Goal: Task Accomplishment & Management: Complete application form

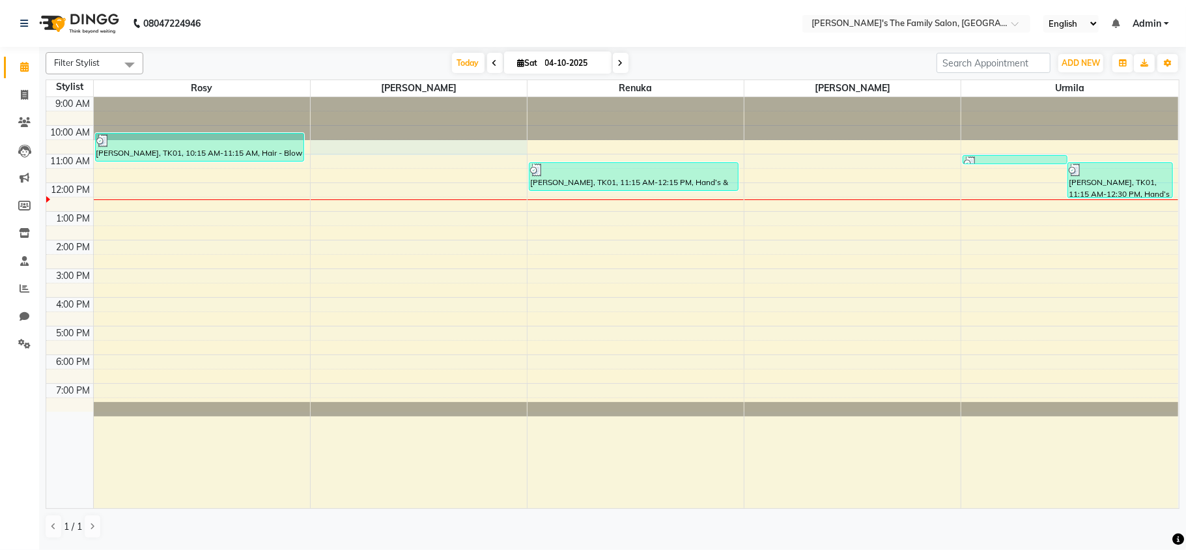
click at [324, 154] on div "9:00 AM 10:00 AM 11:00 AM 12:00 PM 1:00 PM 2:00 PM 3:00 PM 4:00 PM 5:00 PM 6:00…" at bounding box center [612, 302] width 1132 height 411
select select "50500"
select select "tentative"
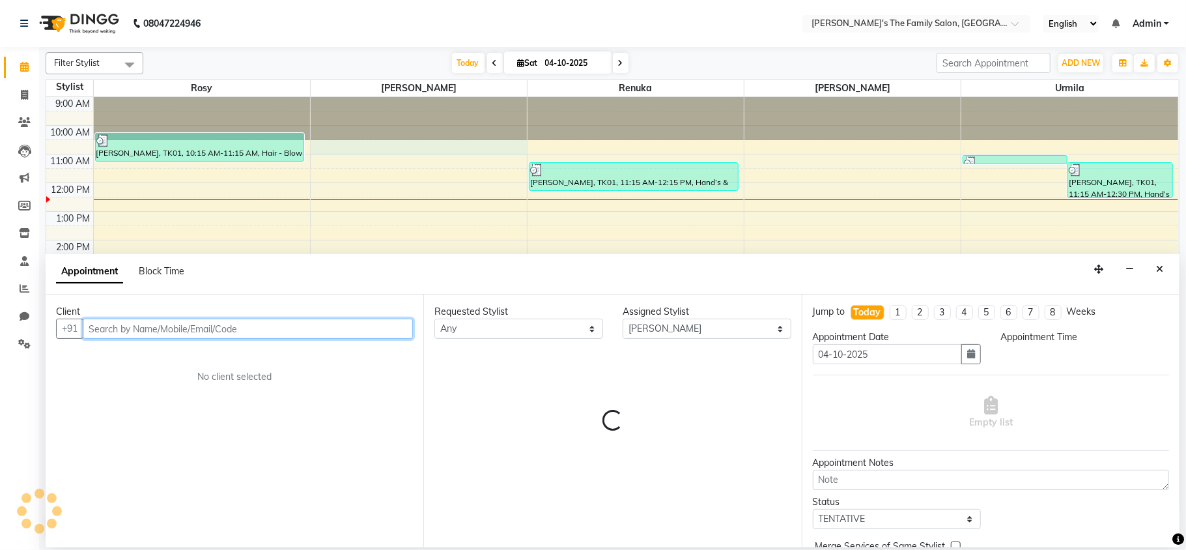
select select "630"
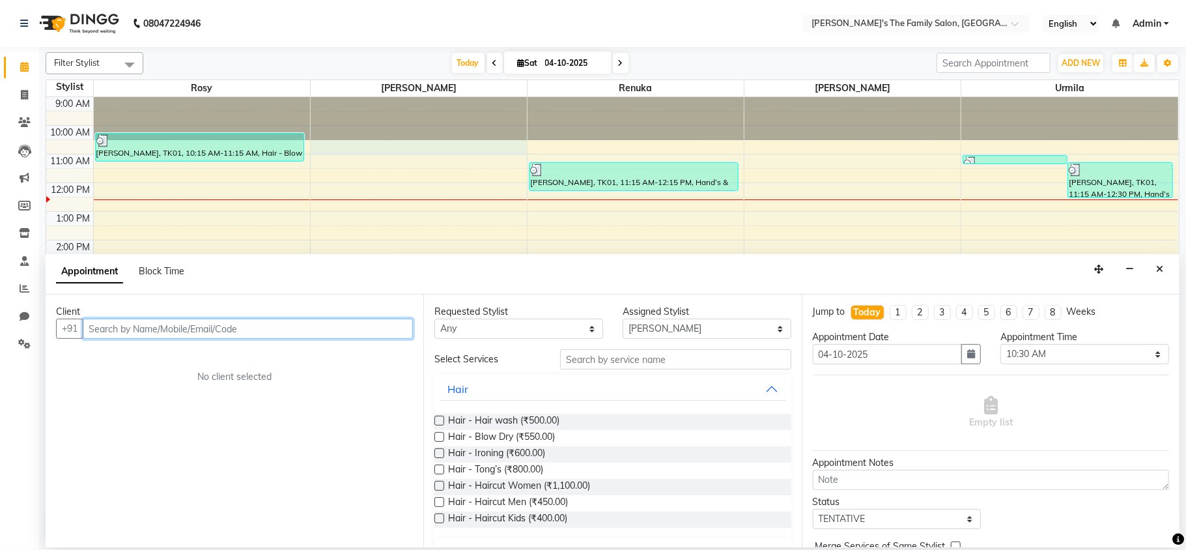
click at [100, 334] on input "text" at bounding box center [248, 329] width 330 height 20
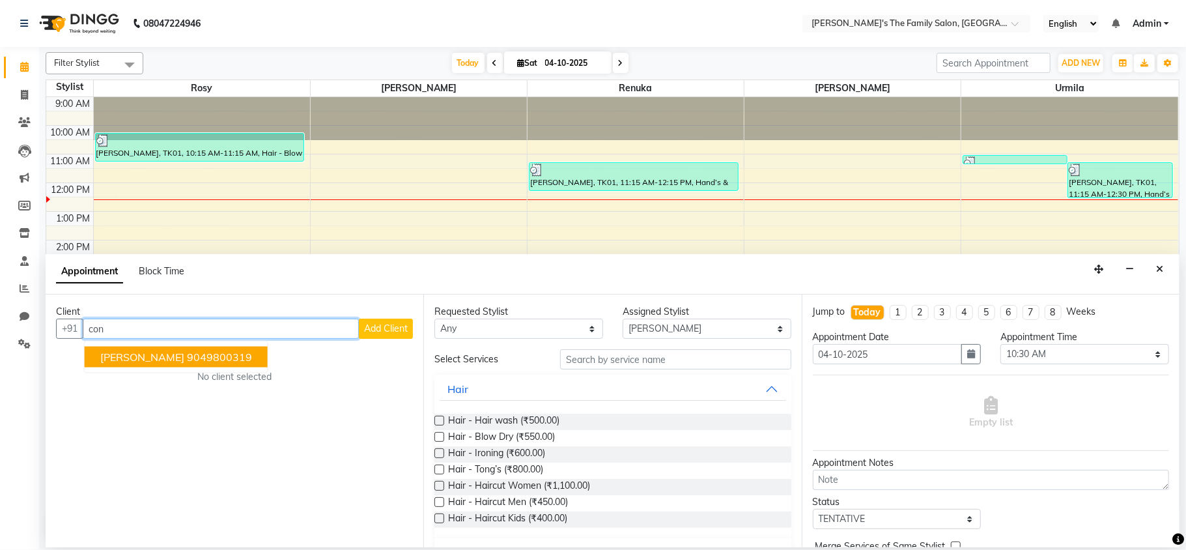
click at [122, 357] on span "[PERSON_NAME]" at bounding box center [142, 356] width 84 height 13
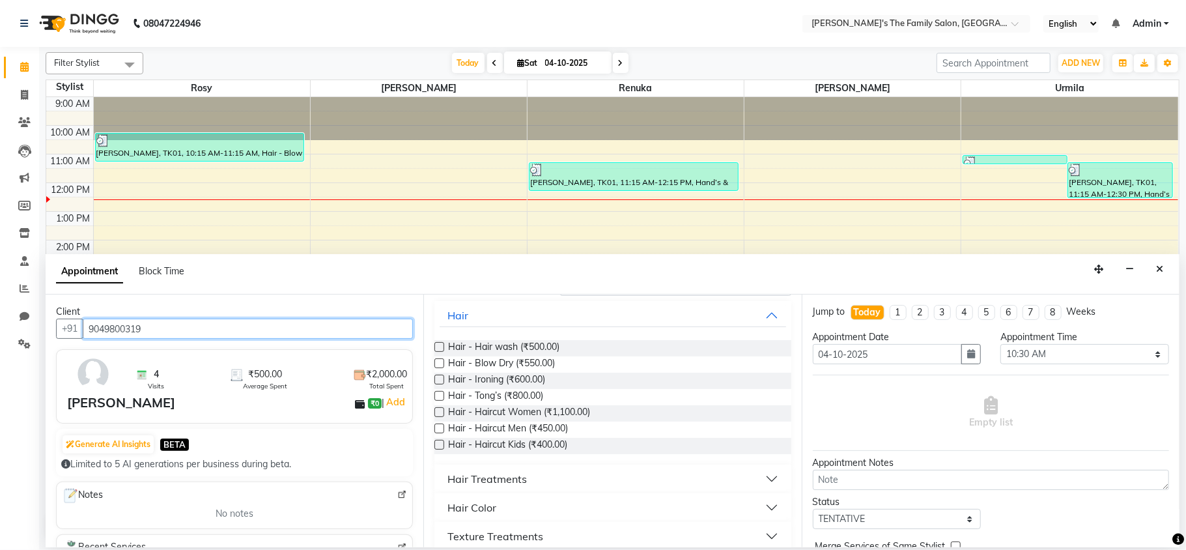
scroll to position [78, 0]
type input "9049800319"
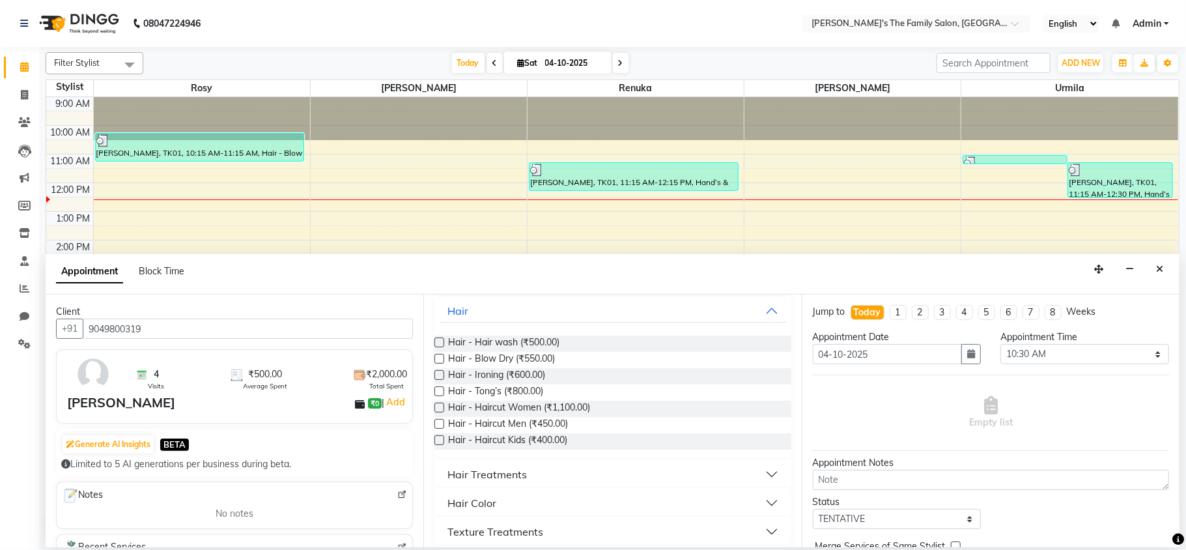
click at [438, 407] on label at bounding box center [440, 408] width 10 height 10
click at [438, 407] on input "checkbox" at bounding box center [439, 409] width 8 height 8
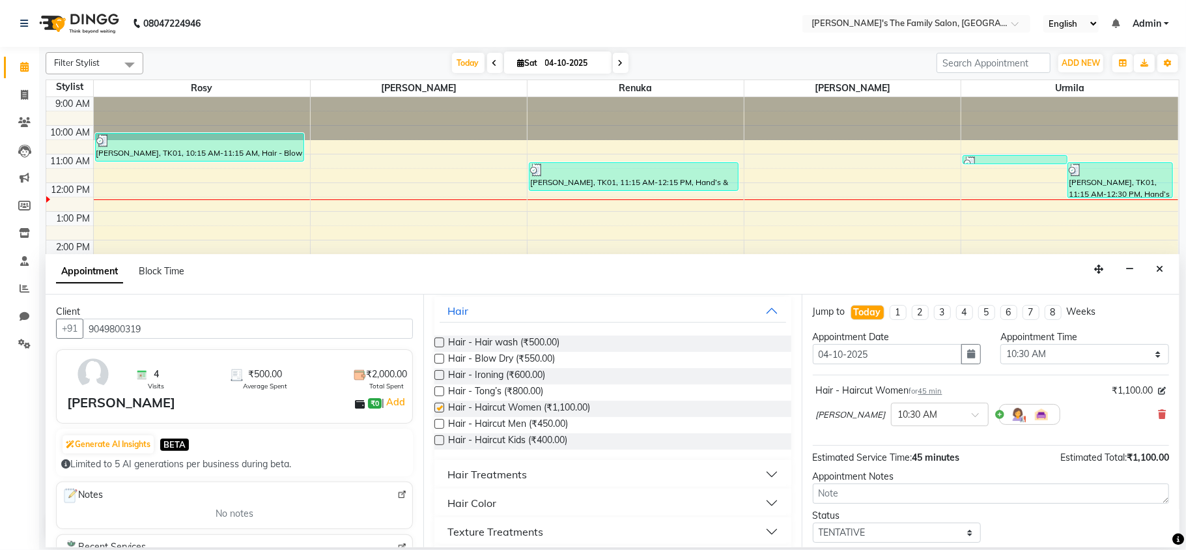
checkbox input "false"
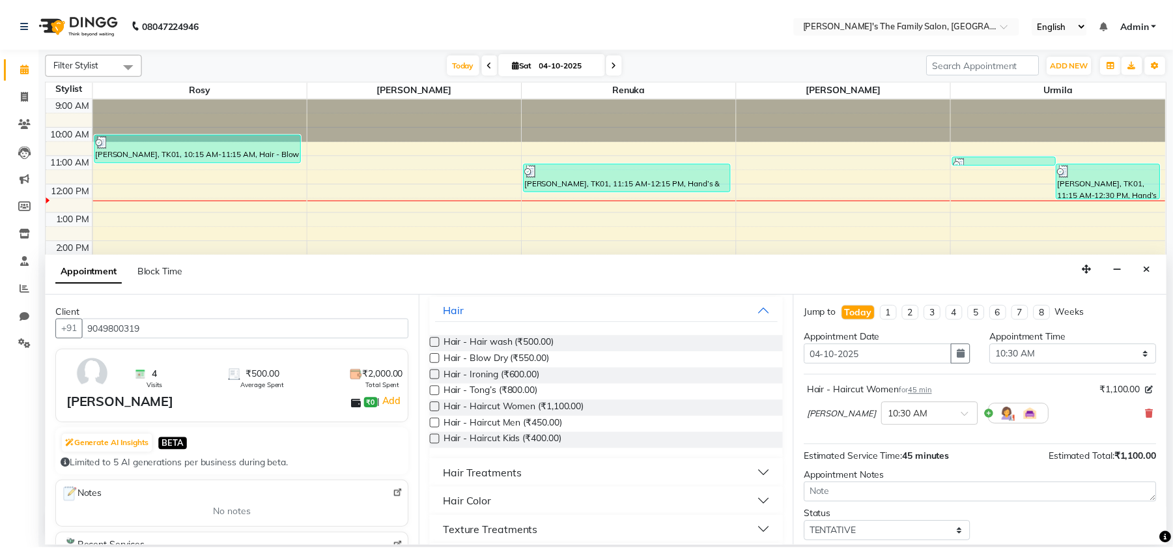
scroll to position [79, 0]
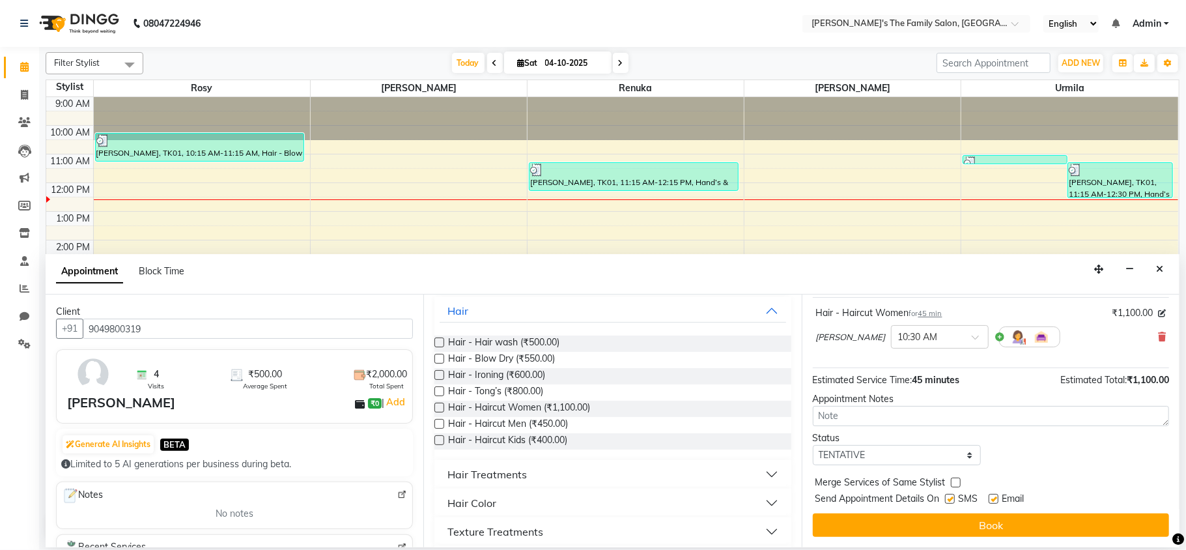
click at [950, 498] on label at bounding box center [950, 499] width 10 height 10
click at [950, 498] on input "checkbox" at bounding box center [949, 500] width 8 height 8
checkbox input "false"
click at [995, 502] on label at bounding box center [994, 499] width 10 height 10
click at [995, 502] on input "checkbox" at bounding box center [993, 500] width 8 height 8
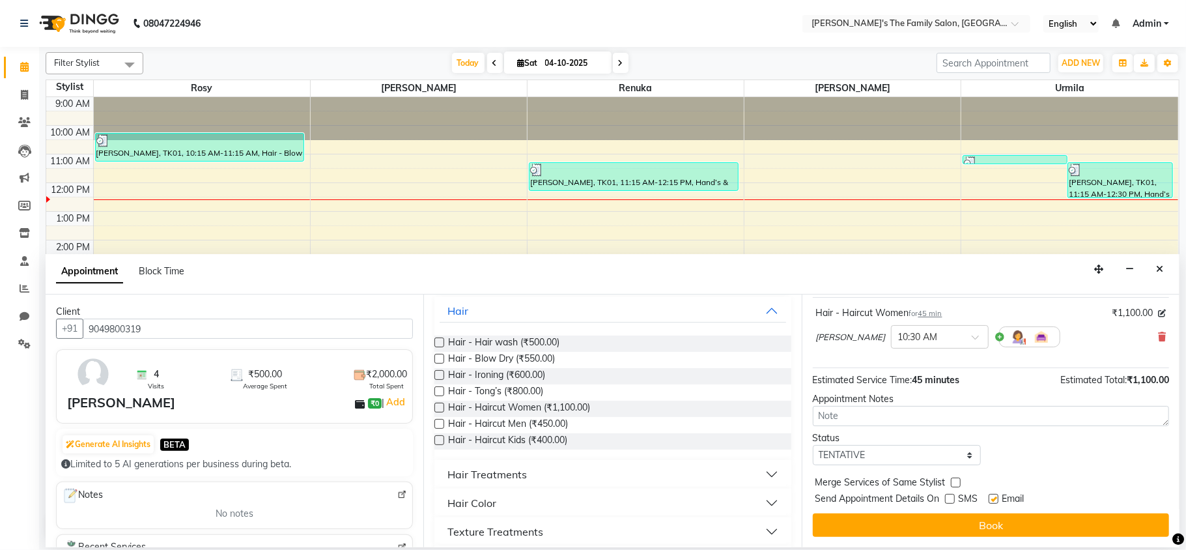
checkbox input "false"
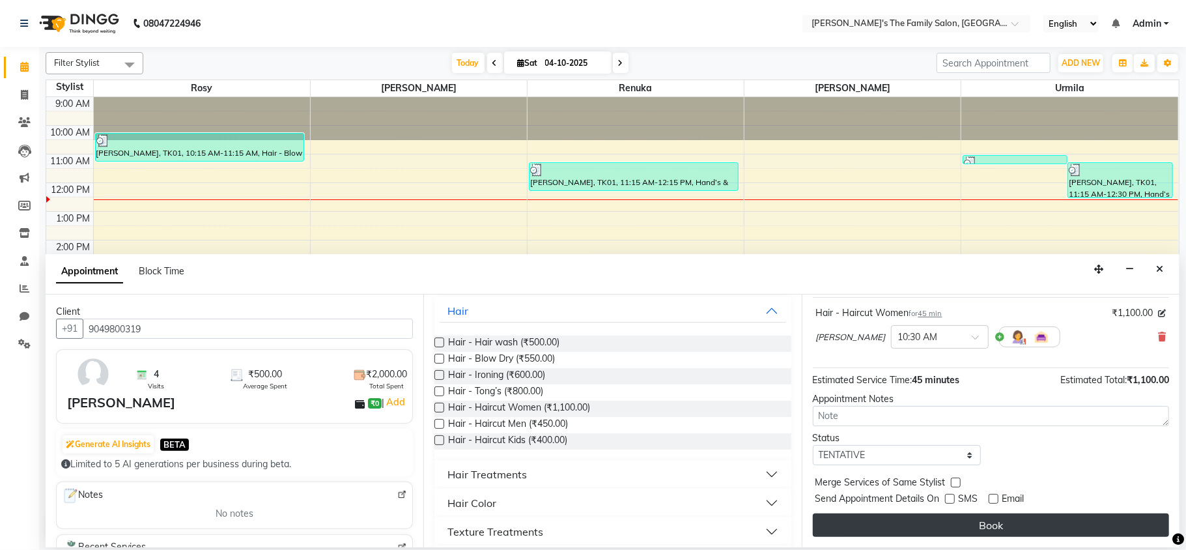
click at [991, 529] on button "Book" at bounding box center [991, 524] width 356 height 23
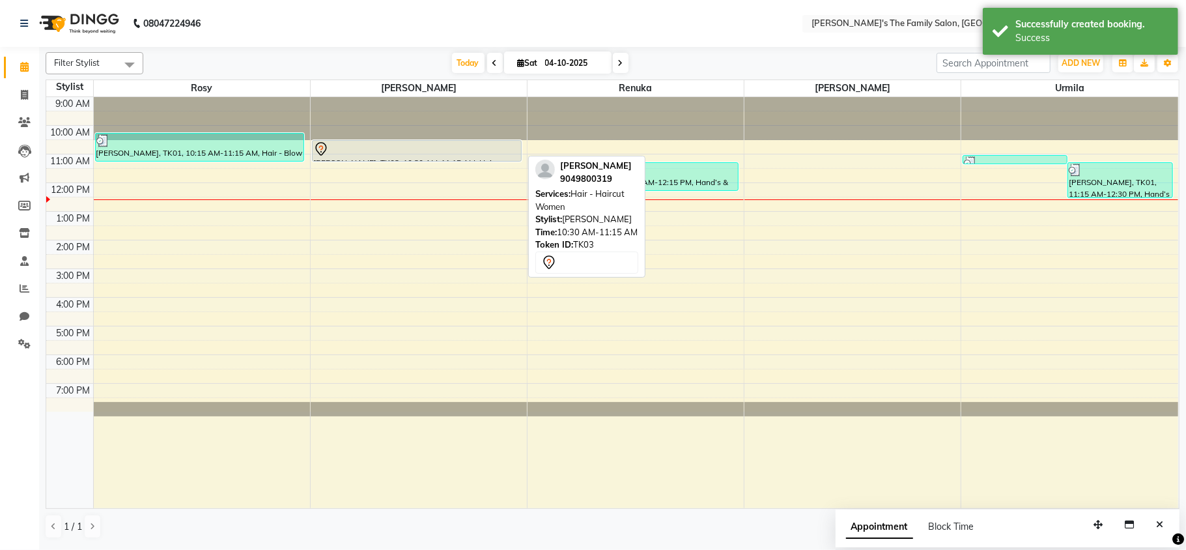
click at [463, 160] on div at bounding box center [417, 160] width 208 height 5
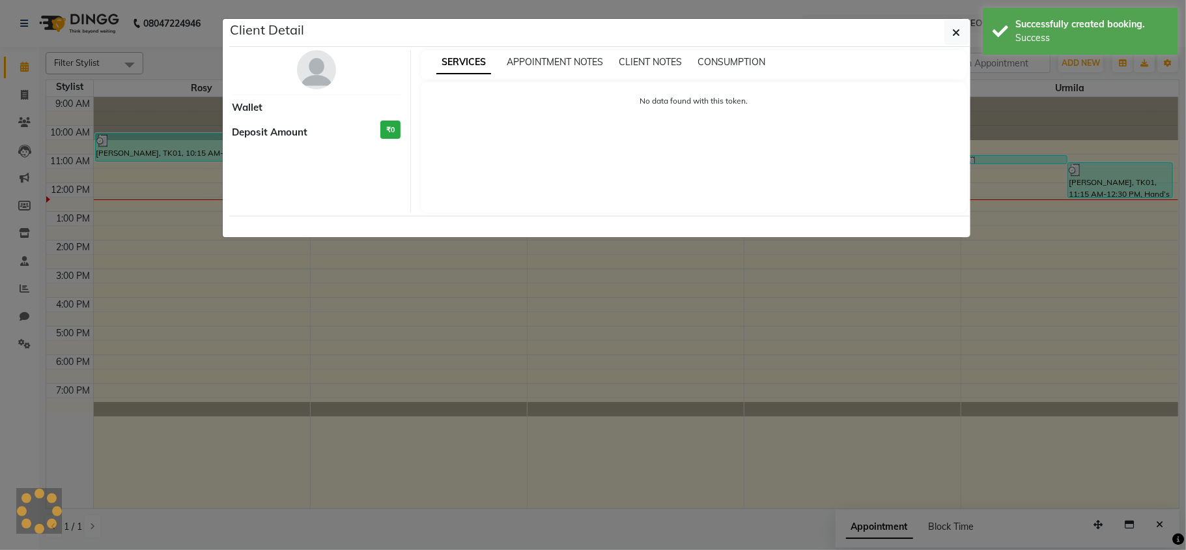
select select "7"
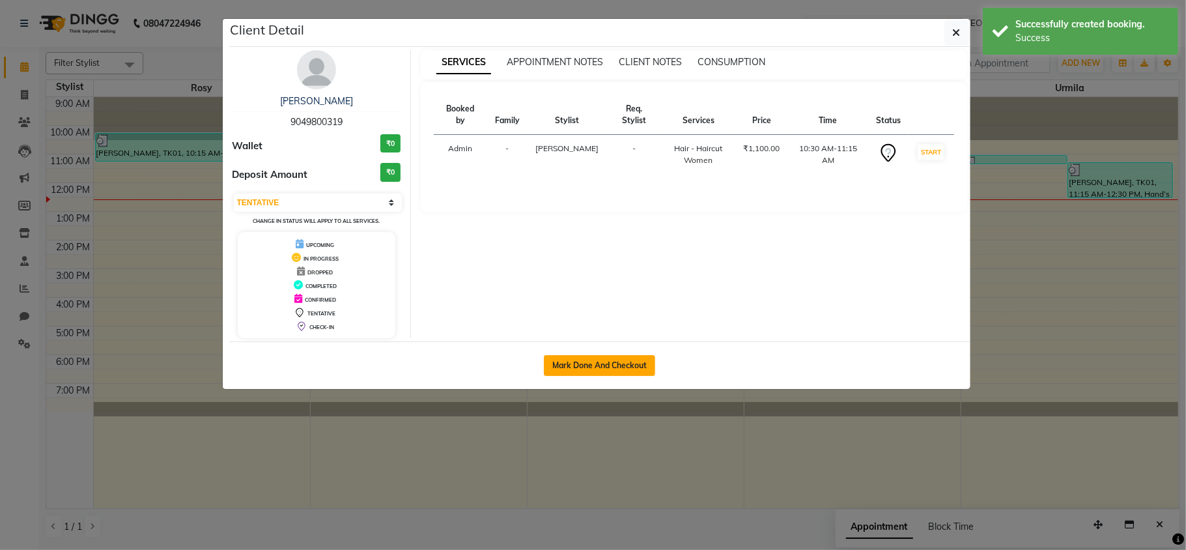
click at [597, 360] on button "Mark Done And Checkout" at bounding box center [599, 365] width 111 height 21
select select "service"
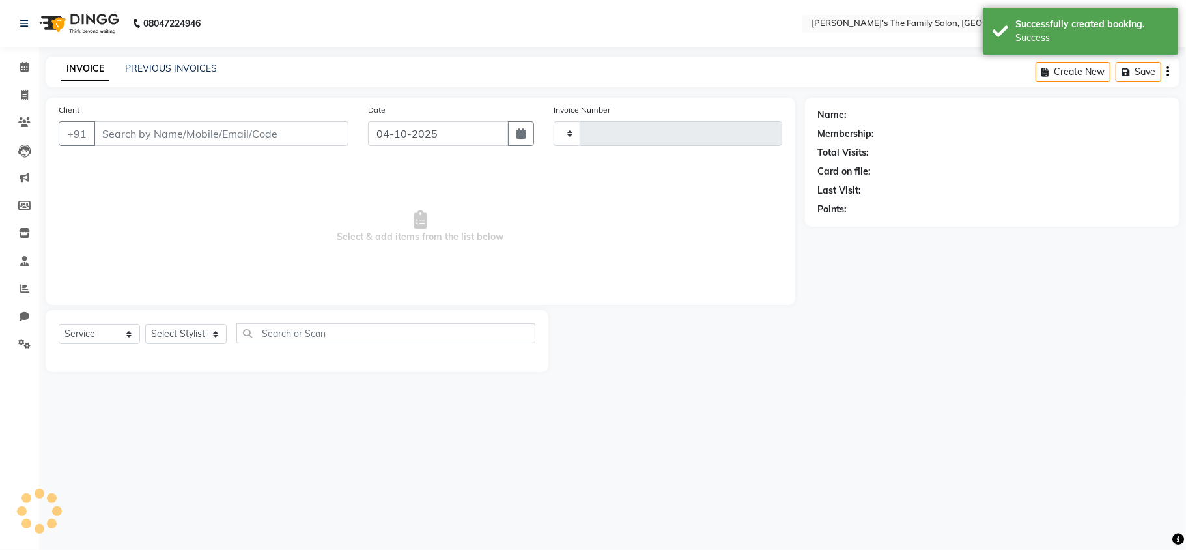
type input "1085"
select select "6537"
type input "9049800319"
select select "50500"
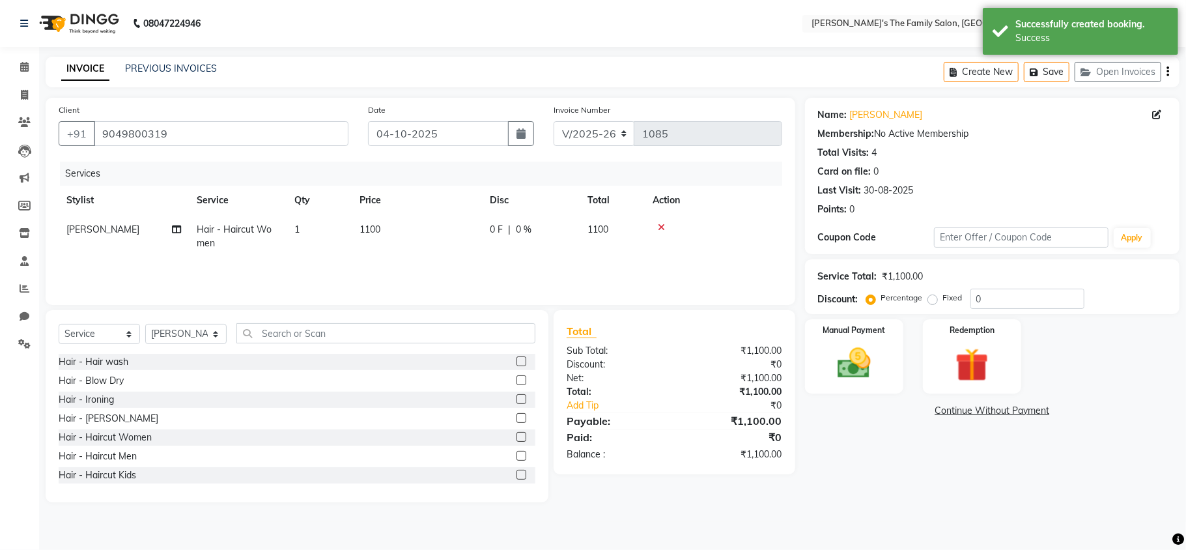
click at [390, 227] on td "1100" at bounding box center [417, 236] width 130 height 43
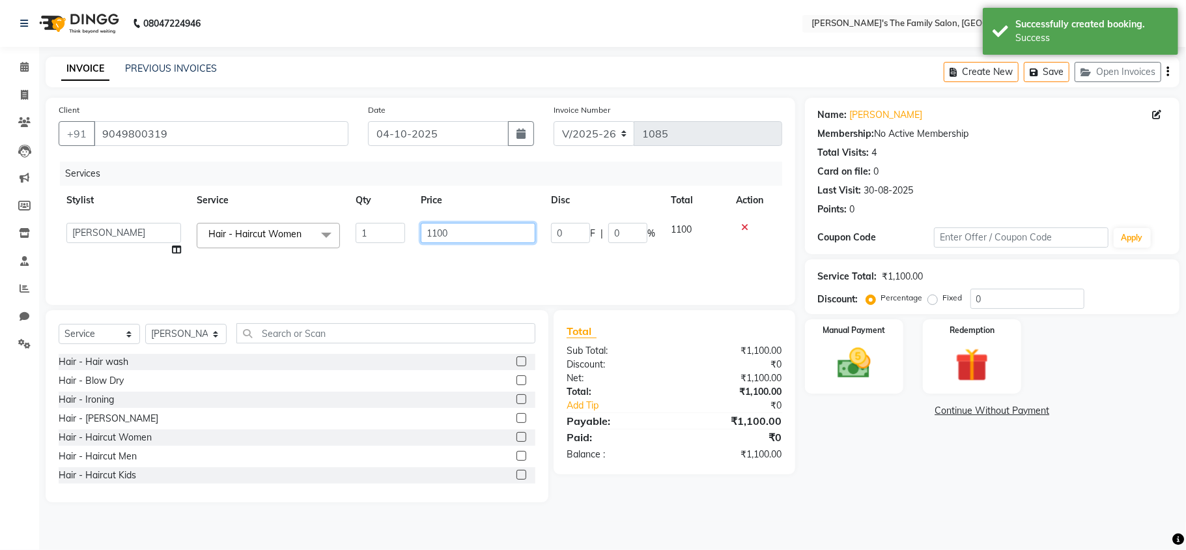
click at [496, 224] on input "1100" at bounding box center [478, 233] width 115 height 20
type input "1"
type input "500"
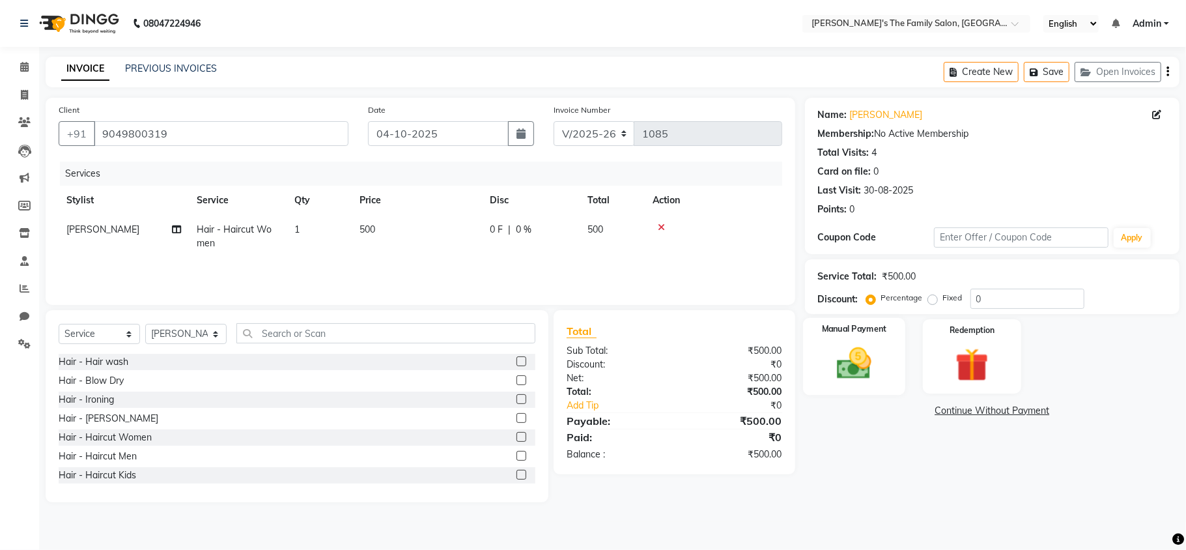
click at [852, 364] on img at bounding box center [854, 363] width 57 height 40
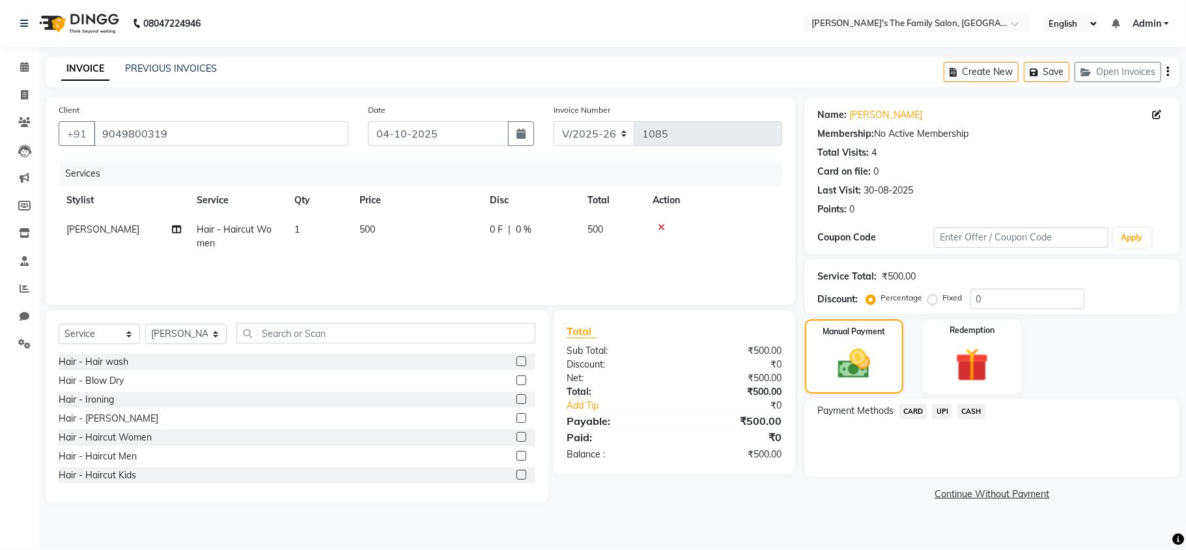
click at [970, 408] on span "CASH" at bounding box center [972, 411] width 28 height 15
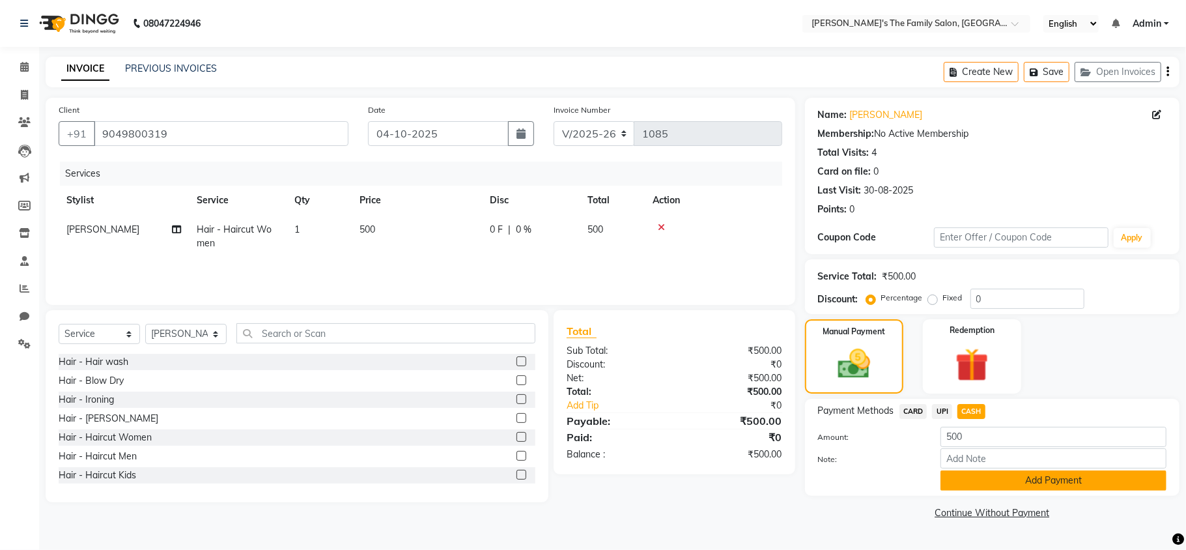
click at [1001, 491] on button "Add Payment" at bounding box center [1054, 480] width 226 height 20
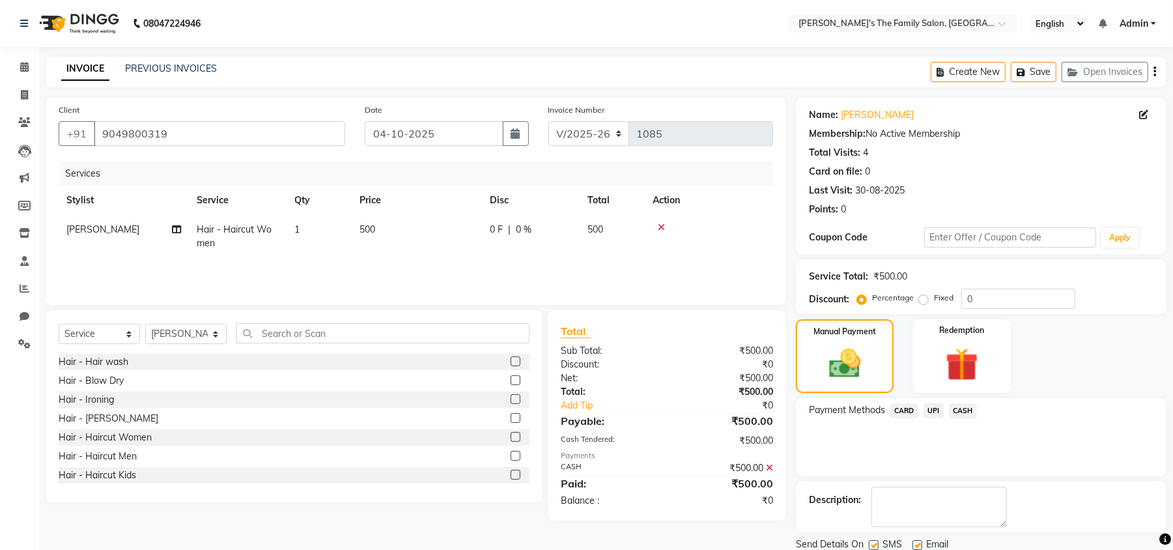
scroll to position [48, 0]
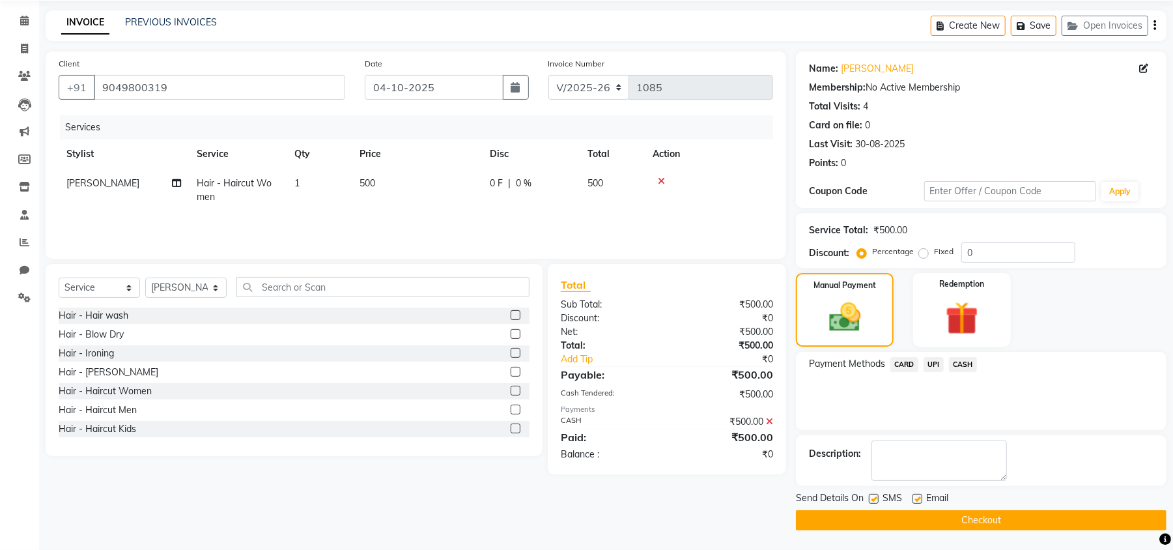
click at [870, 494] on label at bounding box center [874, 499] width 10 height 10
click at [870, 495] on input "checkbox" at bounding box center [873, 499] width 8 height 8
checkbox input "false"
click at [916, 495] on label at bounding box center [918, 499] width 10 height 10
click at [916, 495] on input "checkbox" at bounding box center [917, 499] width 8 height 8
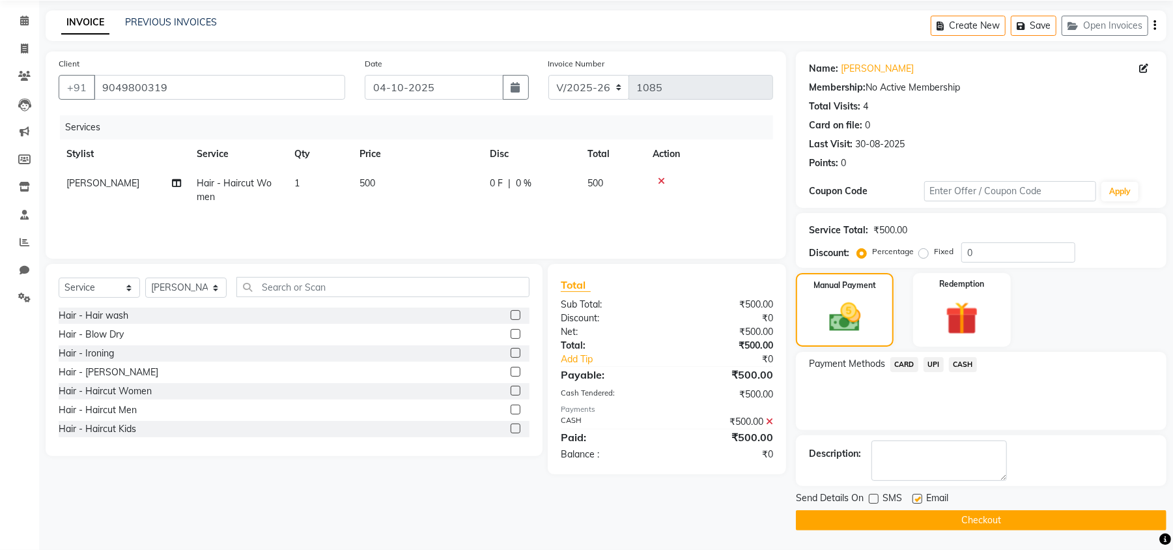
checkbox input "false"
click at [925, 515] on button "Checkout" at bounding box center [981, 520] width 371 height 20
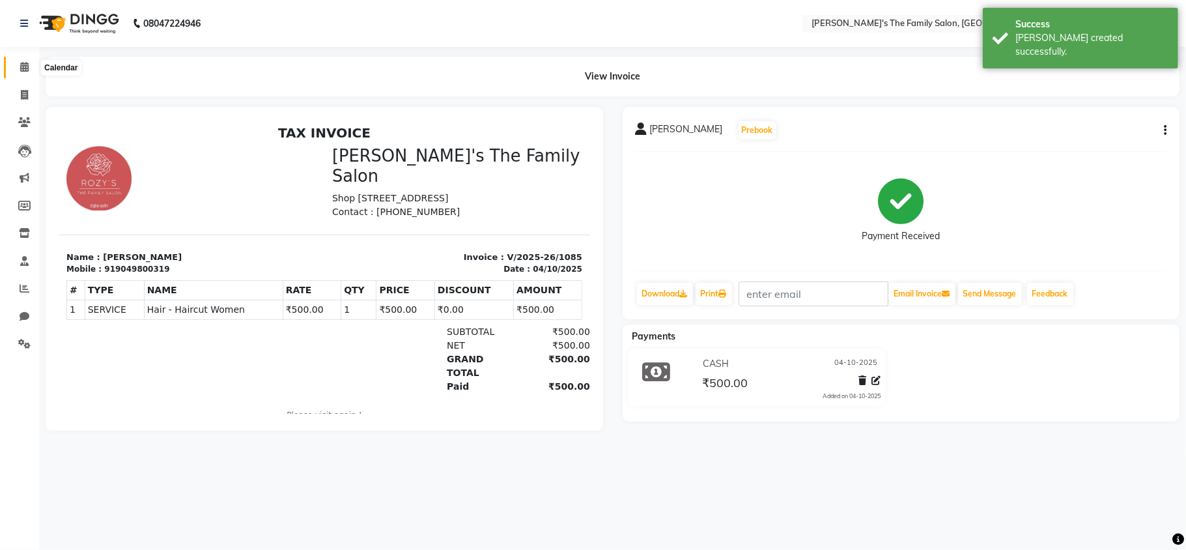
click at [27, 64] on icon at bounding box center [24, 67] width 8 height 10
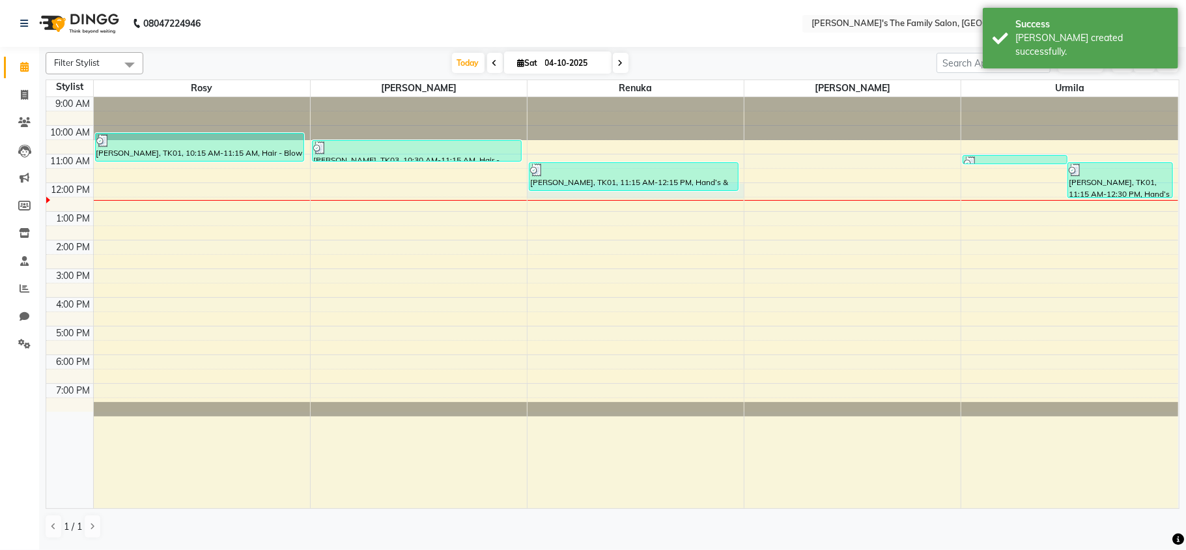
click at [538, 199] on div "9:00 AM 10:00 AM 11:00 AM 12:00 PM 1:00 PM 2:00 PM 3:00 PM 4:00 PM 5:00 PM 6:00…" at bounding box center [612, 302] width 1132 height 411
select select "50502"
select select "720"
select select "tentative"
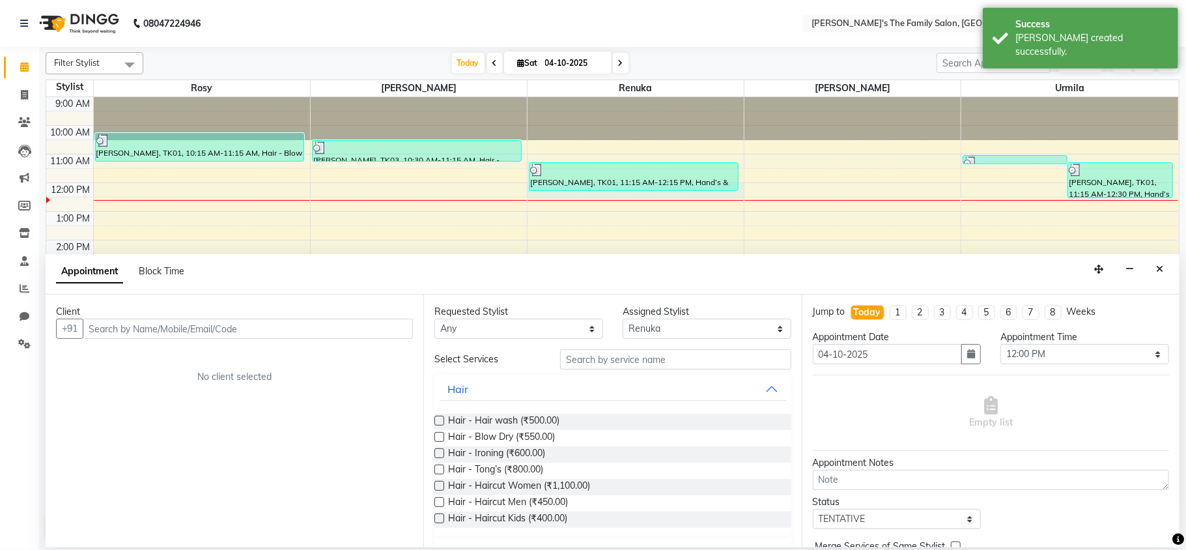
click at [115, 334] on input "text" at bounding box center [248, 329] width 330 height 20
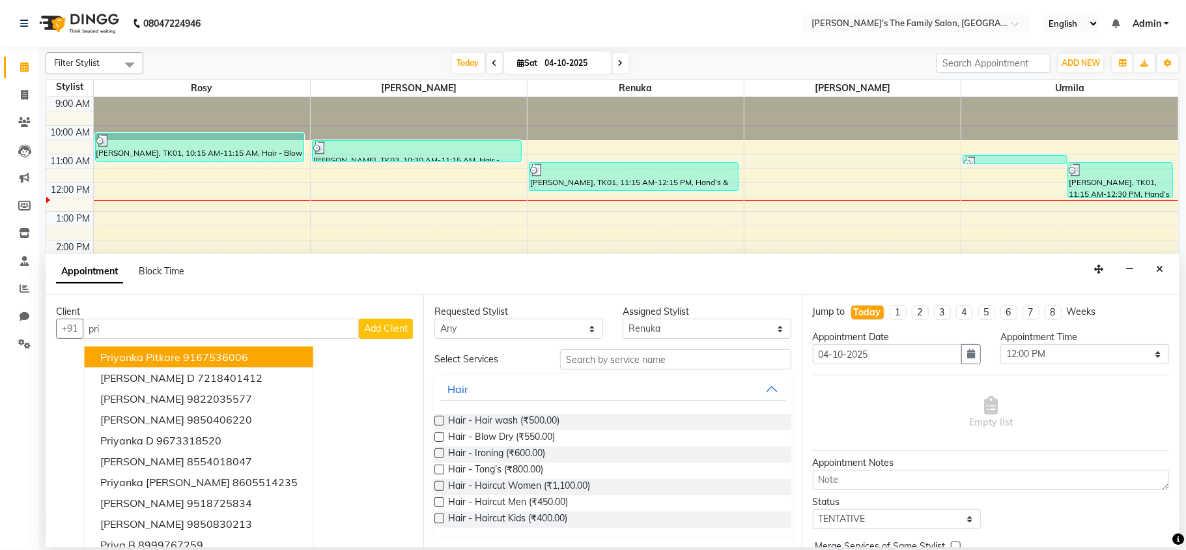
click at [149, 360] on span "priyanka pitkare" at bounding box center [140, 356] width 80 height 13
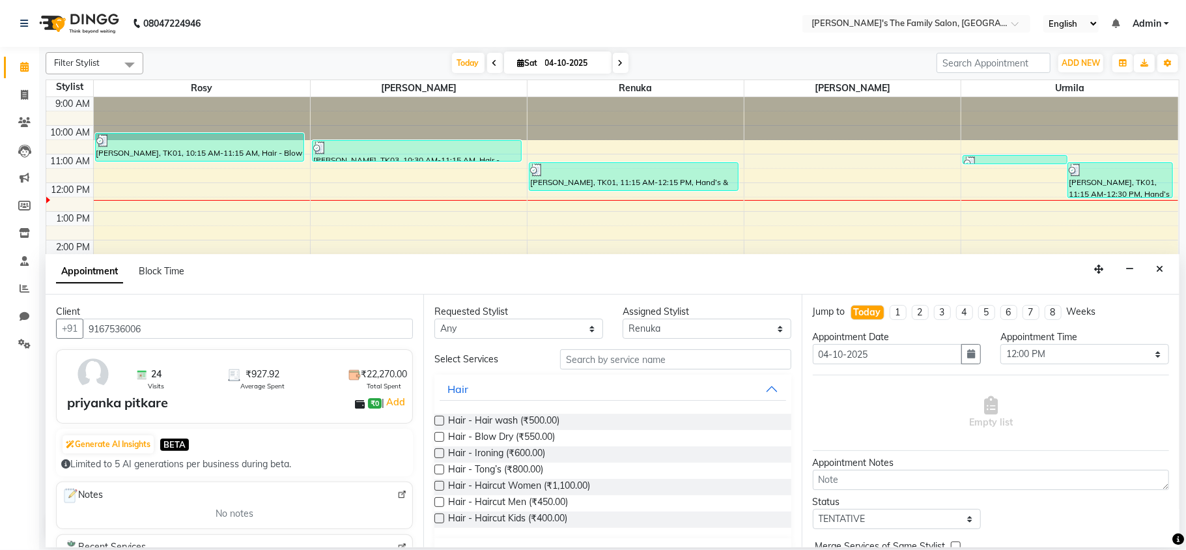
type input "9167536006"
click at [574, 357] on input "text" at bounding box center [675, 359] width 231 height 20
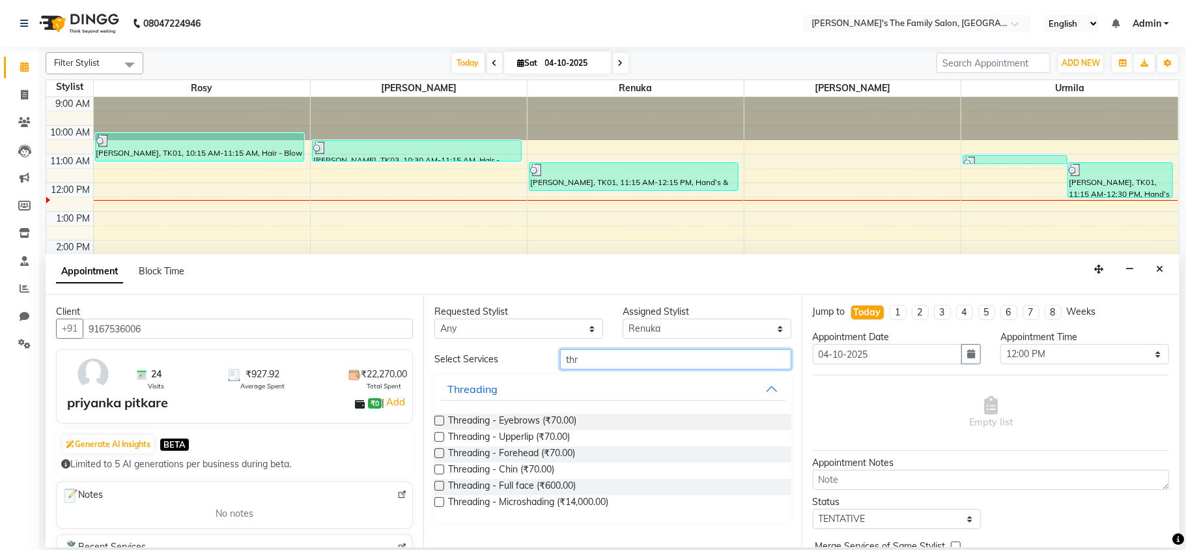
type input "thr"
click at [439, 423] on label at bounding box center [440, 421] width 10 height 10
click at [439, 423] on input "checkbox" at bounding box center [439, 422] width 8 height 8
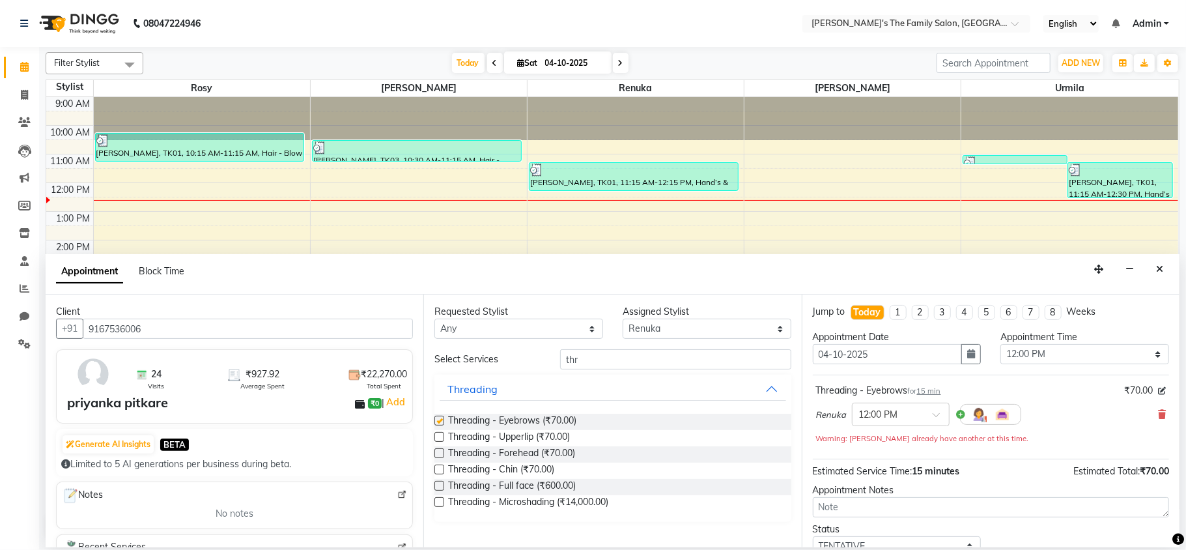
checkbox input "false"
click at [441, 442] on label at bounding box center [440, 437] width 10 height 10
click at [441, 442] on input "checkbox" at bounding box center [439, 438] width 8 height 8
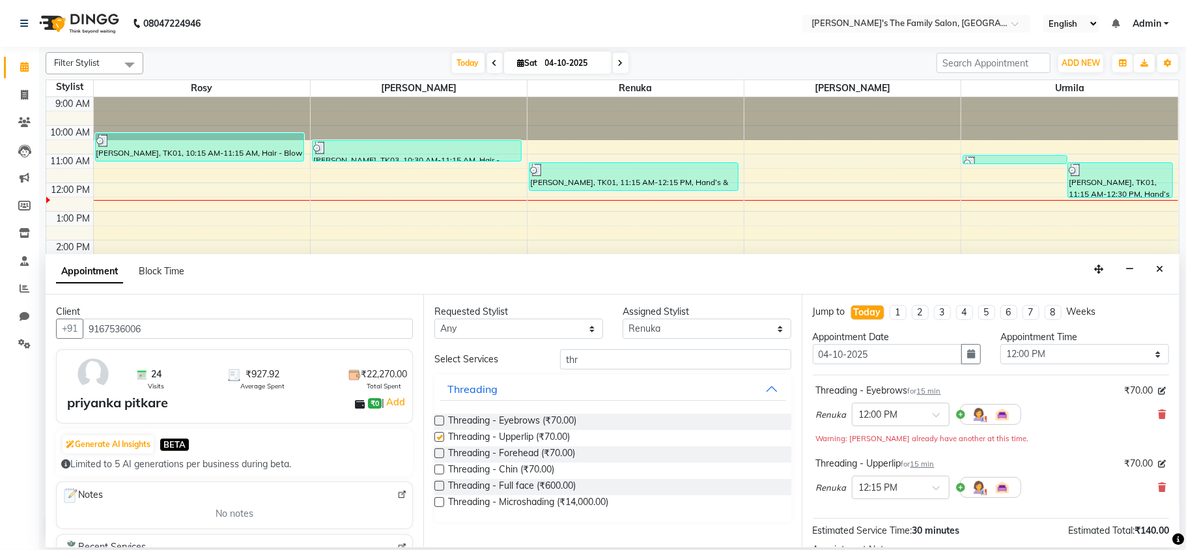
checkbox input "false"
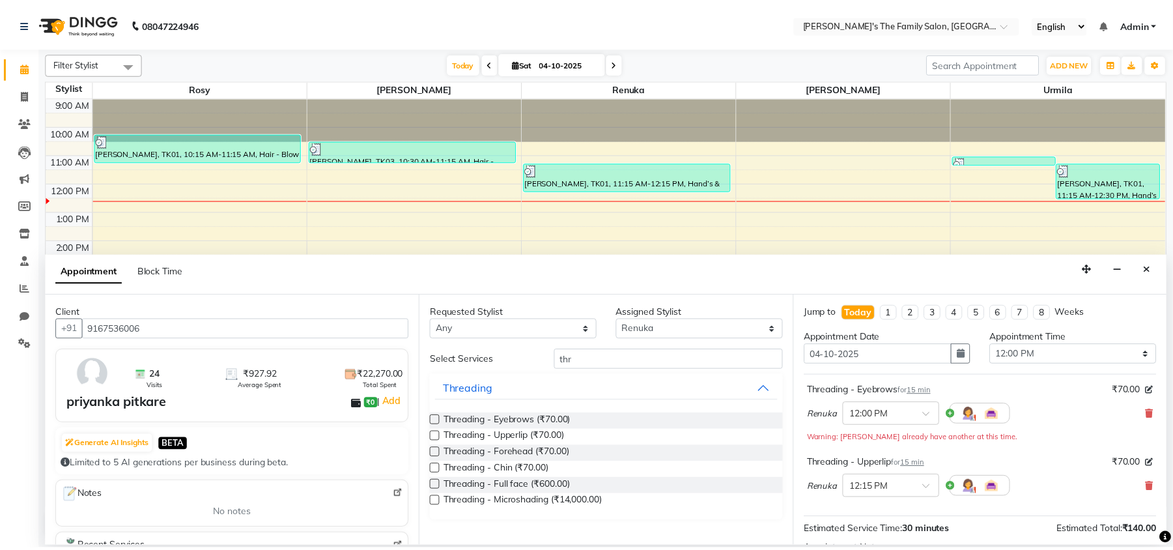
scroll to position [152, 0]
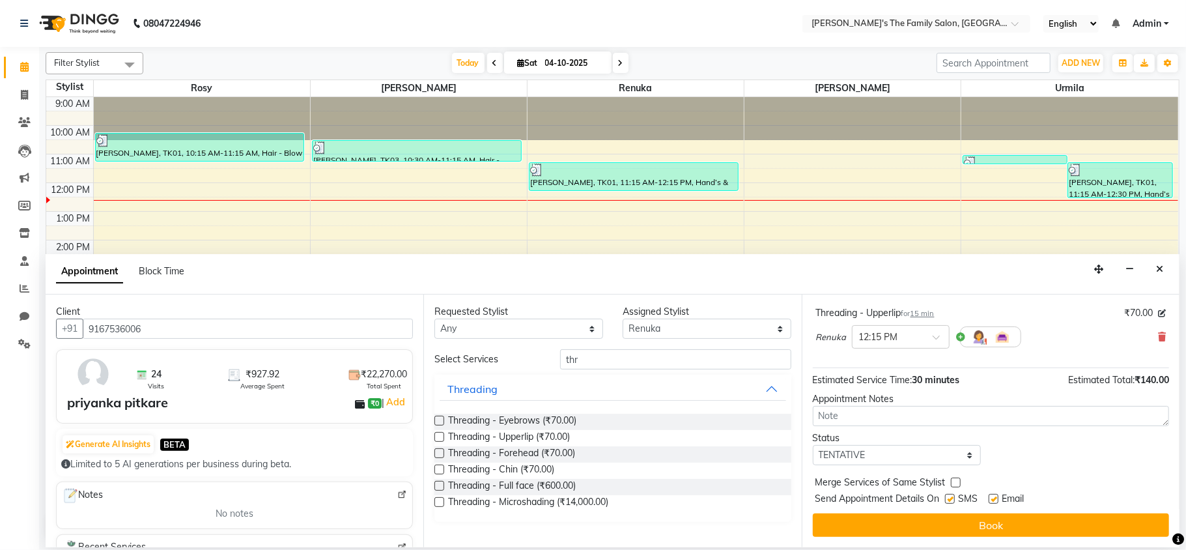
click at [952, 498] on label at bounding box center [950, 499] width 10 height 10
click at [952, 498] on input "checkbox" at bounding box center [949, 500] width 8 height 8
checkbox input "false"
click at [993, 496] on label at bounding box center [994, 499] width 10 height 10
click at [993, 496] on input "checkbox" at bounding box center [993, 500] width 8 height 8
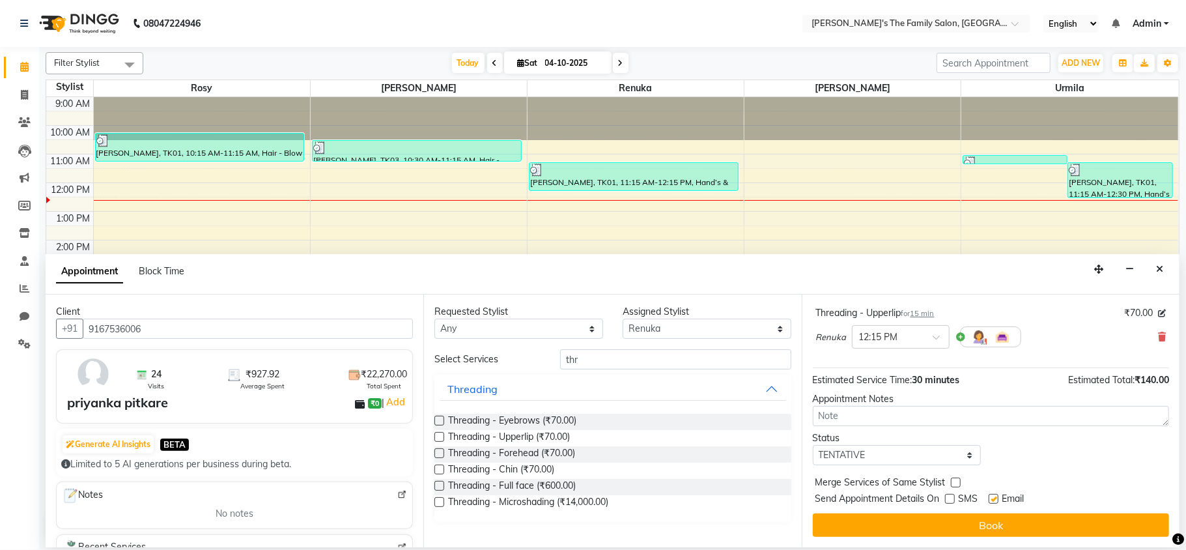
checkbox input "false"
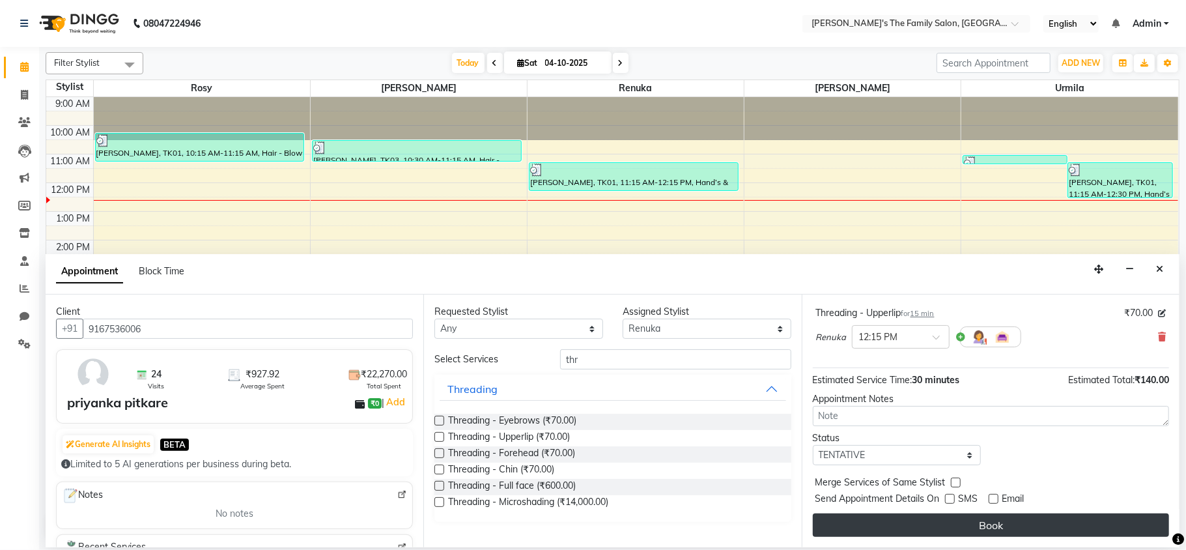
click at [991, 520] on button "Book" at bounding box center [991, 524] width 356 height 23
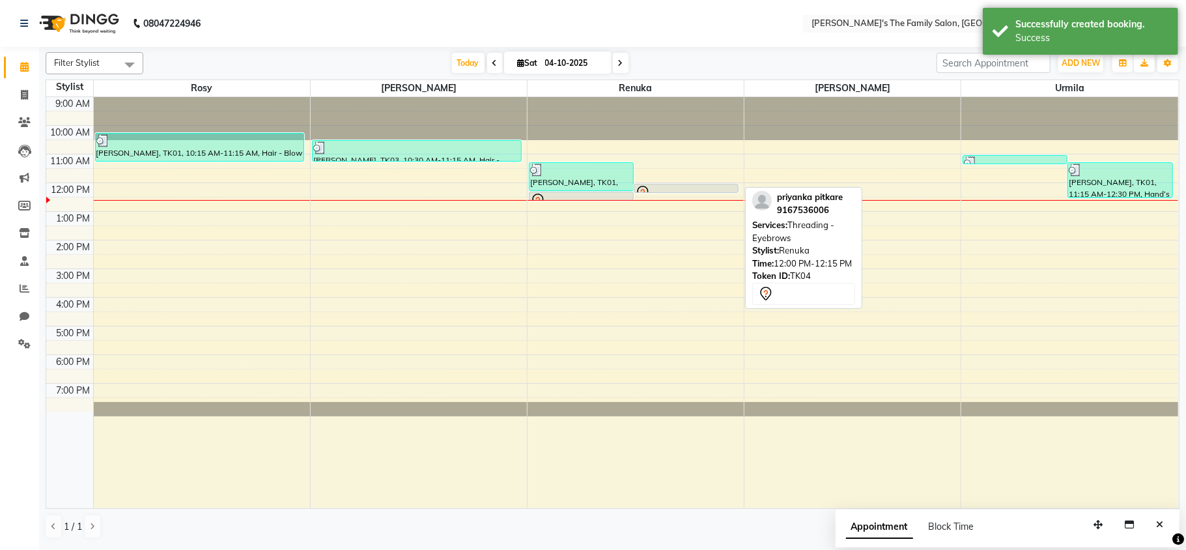
click at [683, 184] on link "priyanka pitkare, TK04, 12:00 PM-12:15 PM, Threading - Eyebrows" at bounding box center [686, 188] width 105 height 9
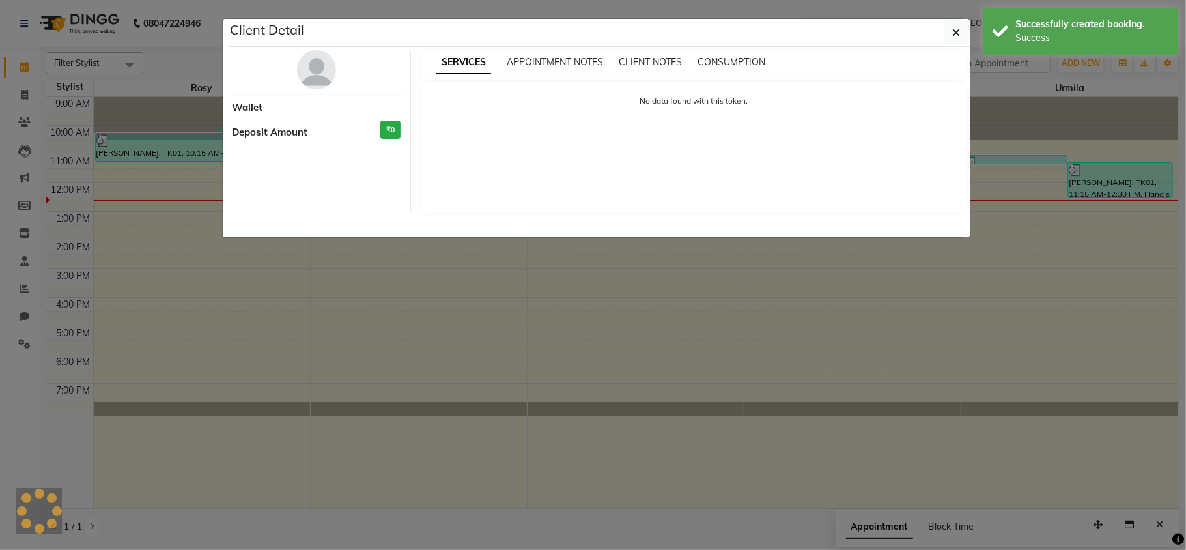
select select "7"
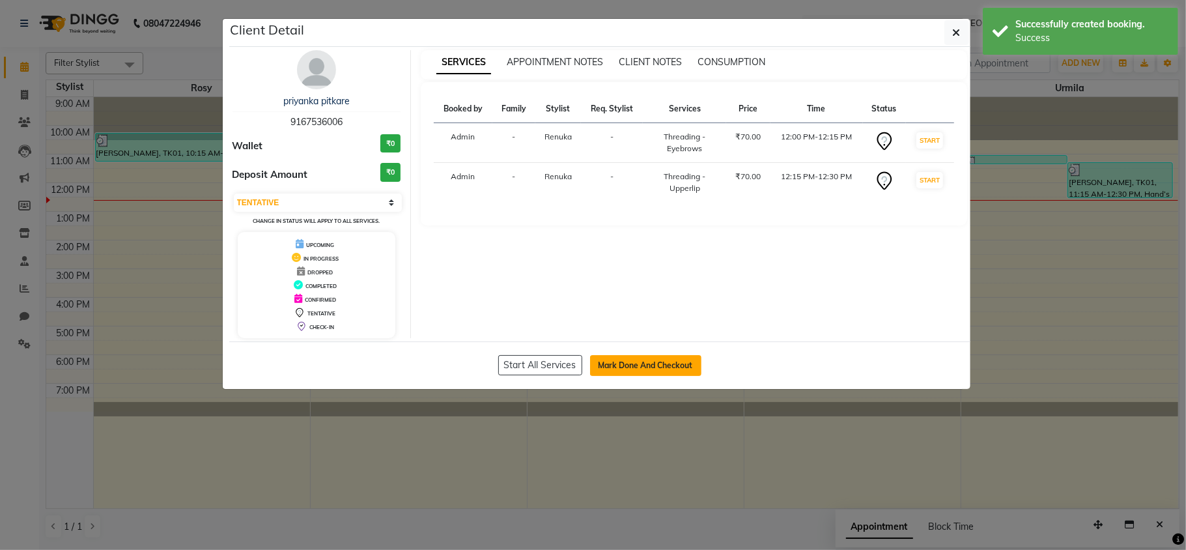
click at [627, 370] on button "Mark Done And Checkout" at bounding box center [645, 365] width 111 height 21
select select "service"
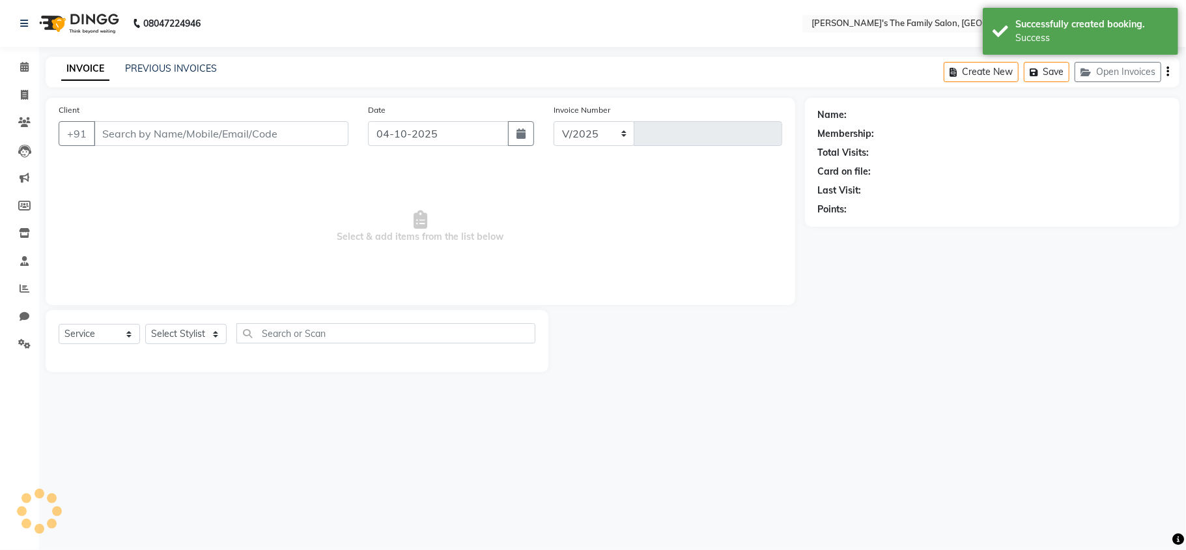
select select "6537"
type input "1086"
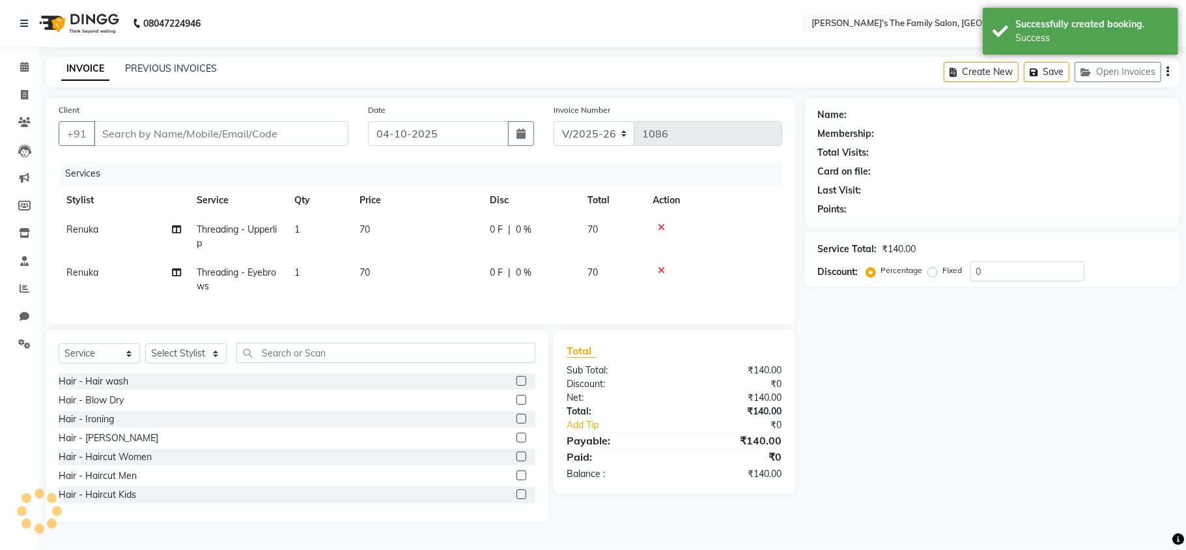
type input "9167536006"
select select "50502"
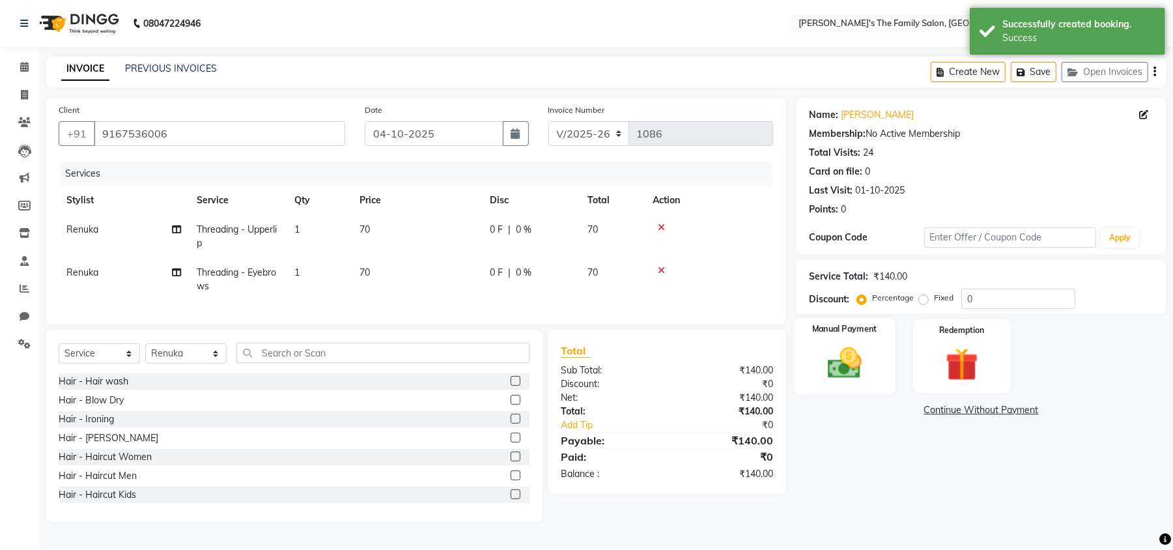
click at [852, 365] on img at bounding box center [845, 363] width 56 height 40
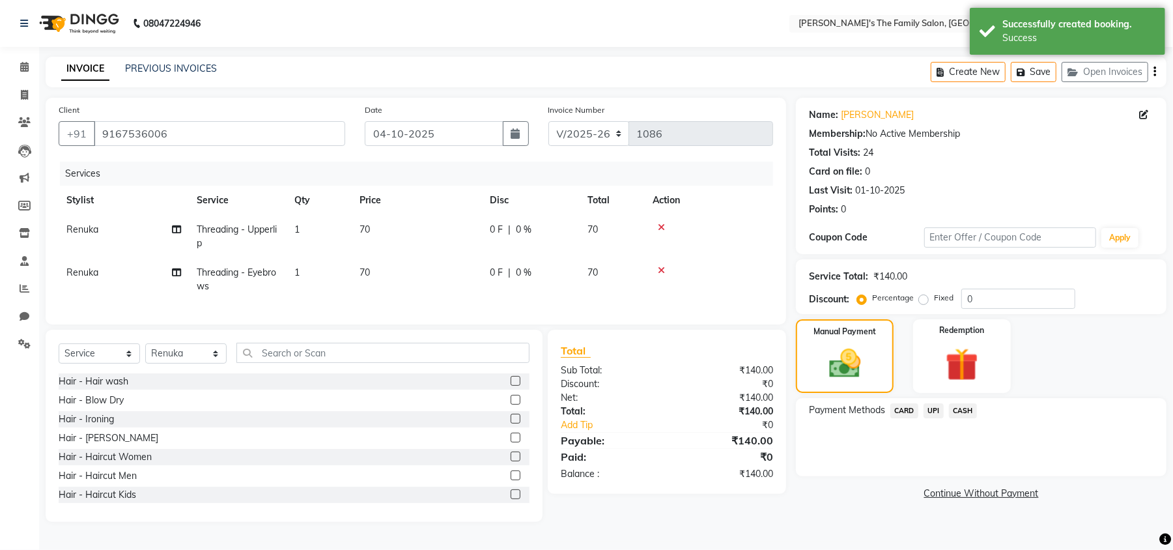
click at [934, 412] on span "UPI" at bounding box center [934, 410] width 20 height 15
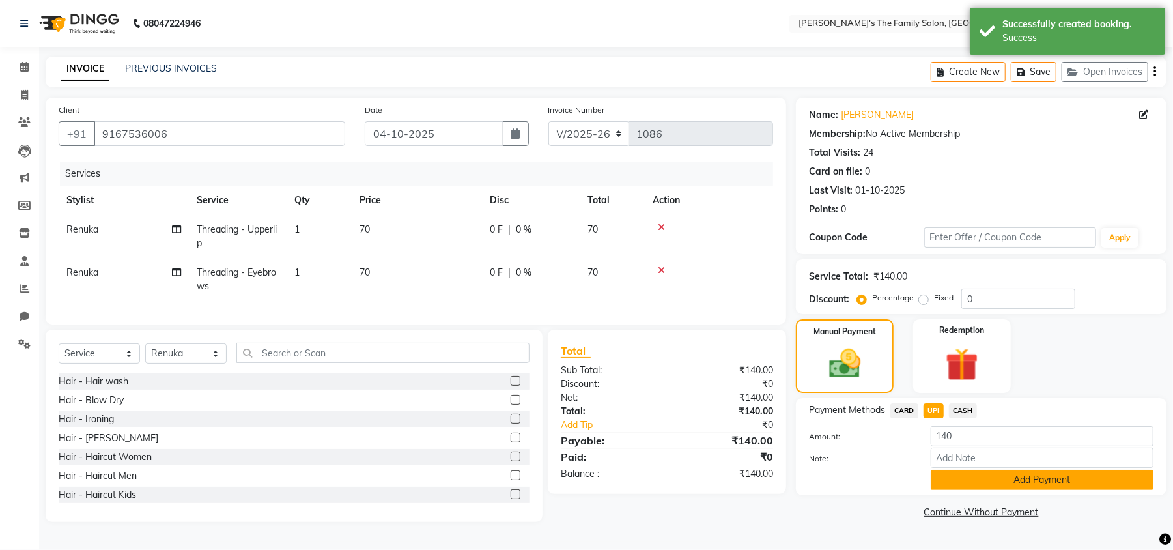
click at [970, 486] on button "Add Payment" at bounding box center [1042, 480] width 223 height 20
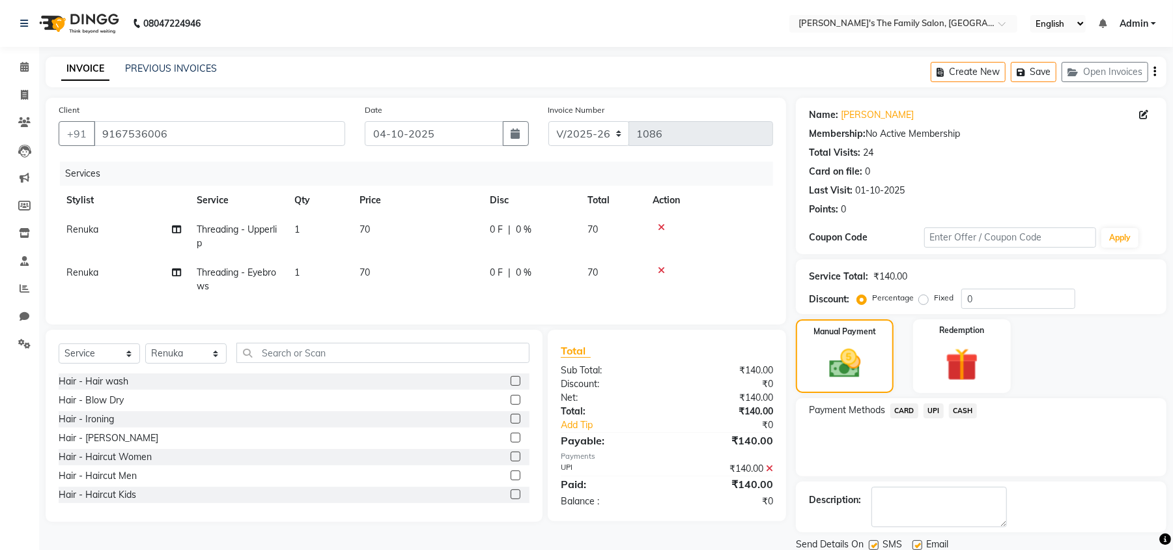
scroll to position [48, 0]
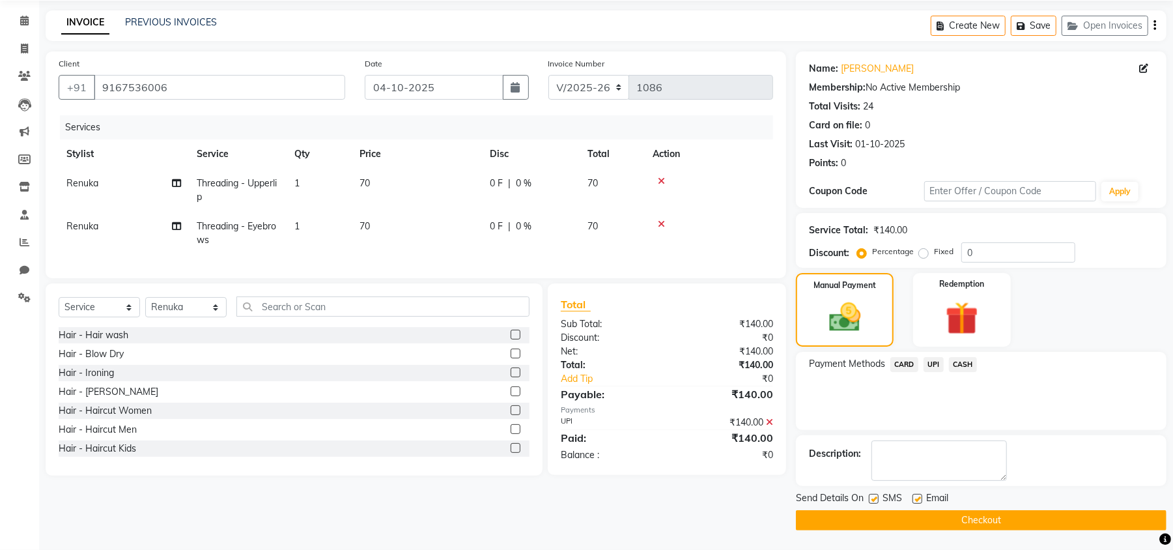
click at [872, 498] on label at bounding box center [874, 499] width 10 height 10
click at [872, 498] on input "checkbox" at bounding box center [873, 499] width 8 height 8
checkbox input "false"
click at [920, 496] on label at bounding box center [918, 499] width 10 height 10
click at [920, 496] on input "checkbox" at bounding box center [917, 499] width 8 height 8
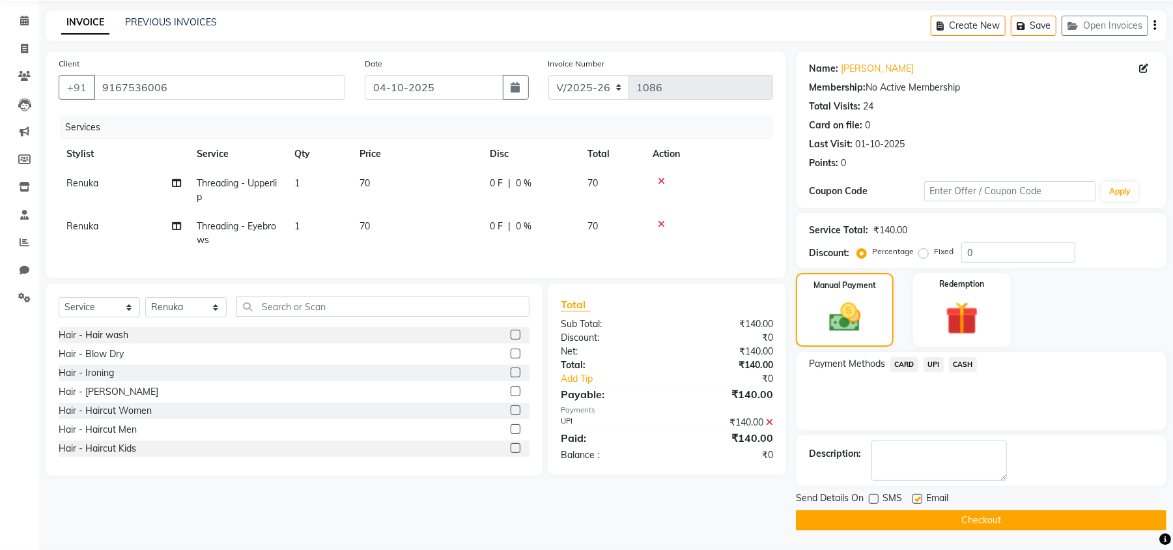
checkbox input "false"
click at [928, 513] on button "Checkout" at bounding box center [981, 520] width 371 height 20
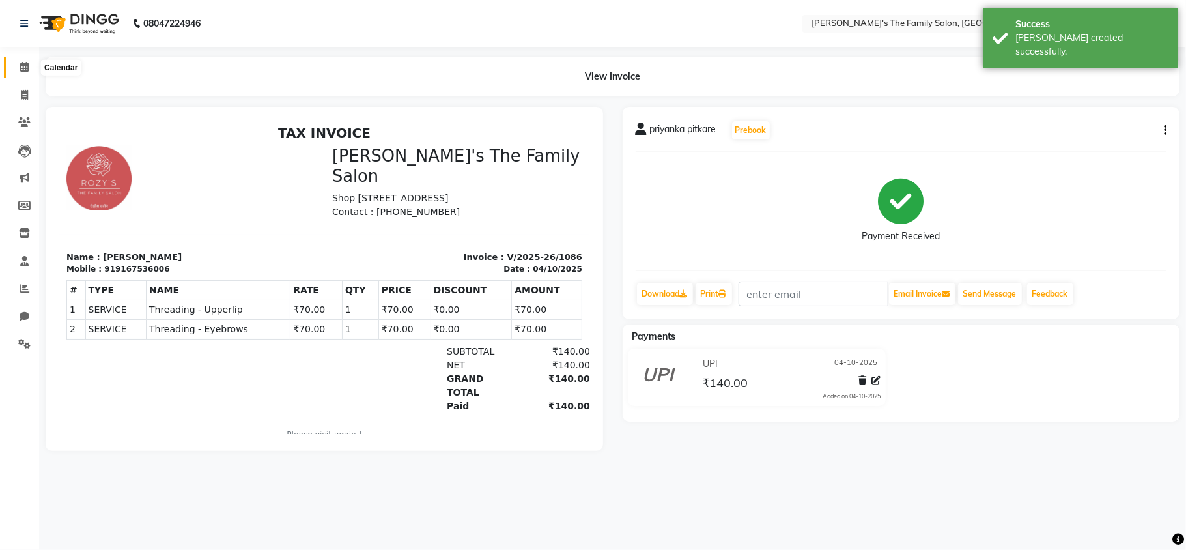
click at [21, 66] on icon at bounding box center [24, 67] width 8 height 10
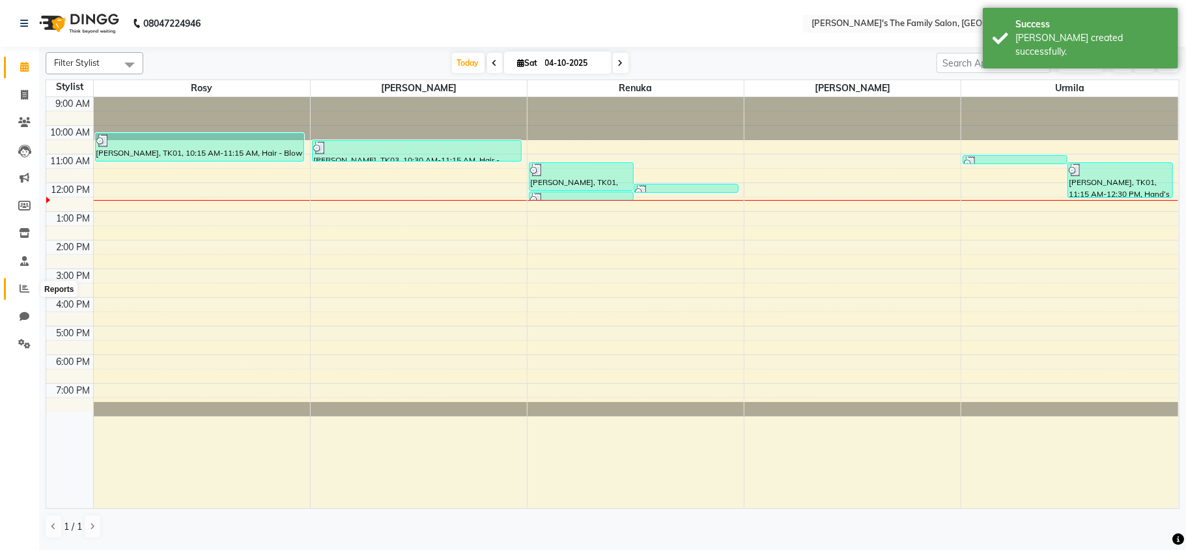
click at [29, 281] on span at bounding box center [24, 288] width 23 height 15
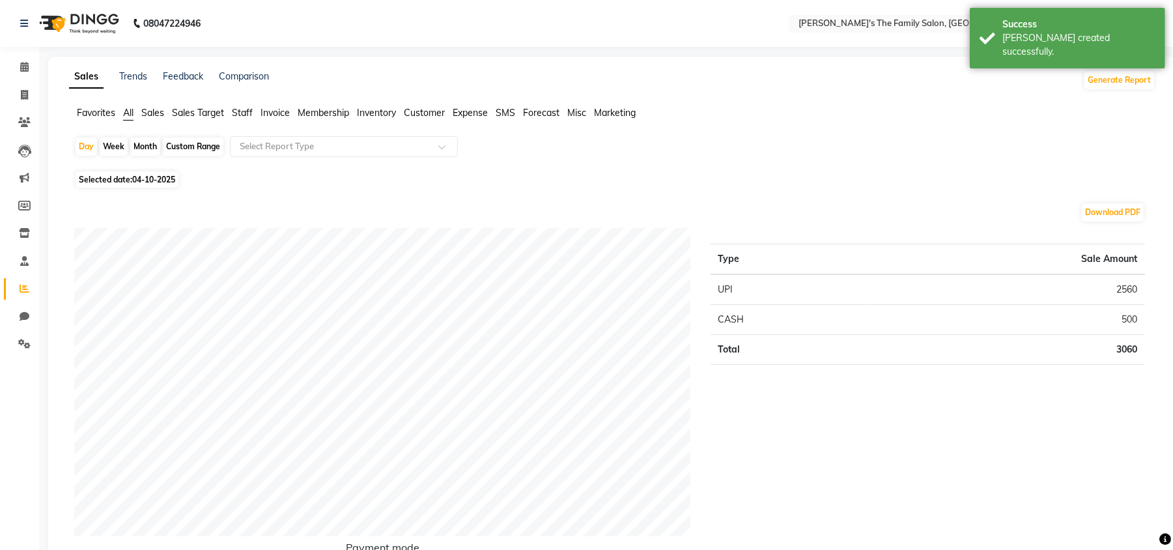
click at [149, 149] on div "Month" at bounding box center [145, 146] width 30 height 18
select select "10"
select select "2025"
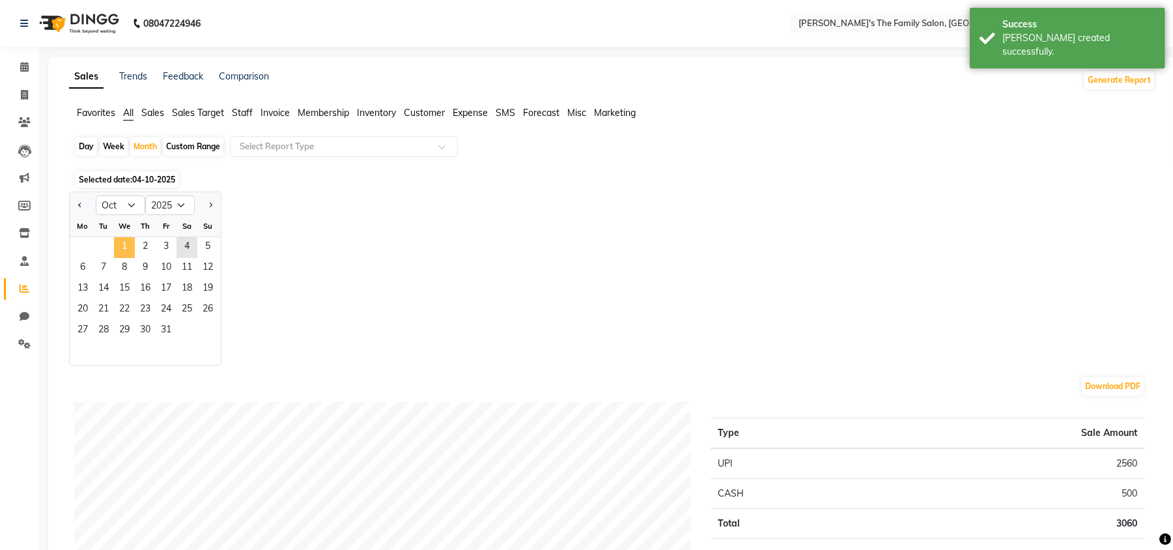
click at [121, 248] on span "1" at bounding box center [124, 247] width 21 height 21
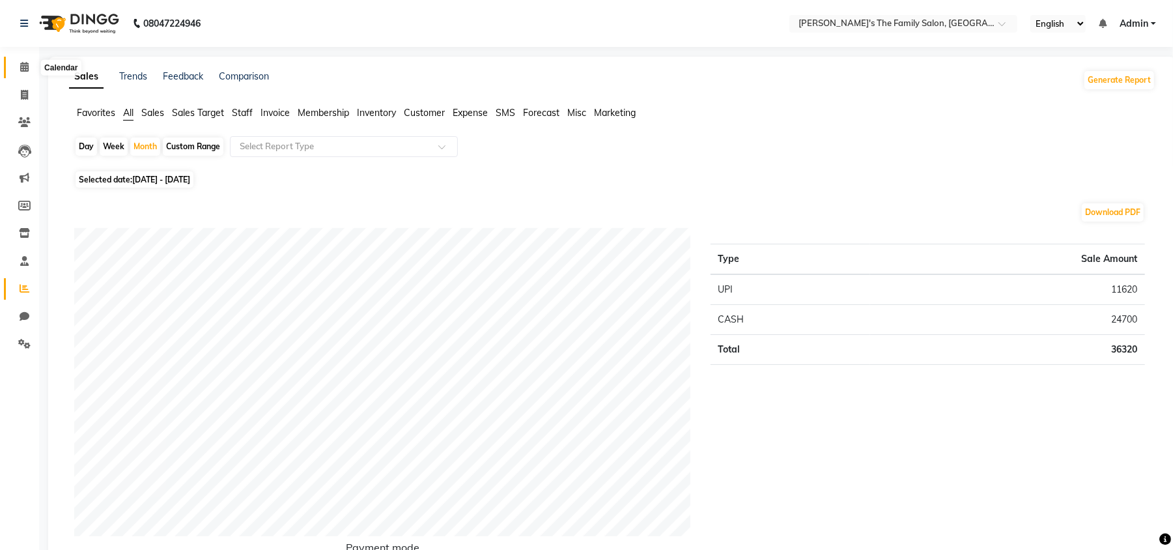
click at [16, 68] on span at bounding box center [24, 67] width 23 height 15
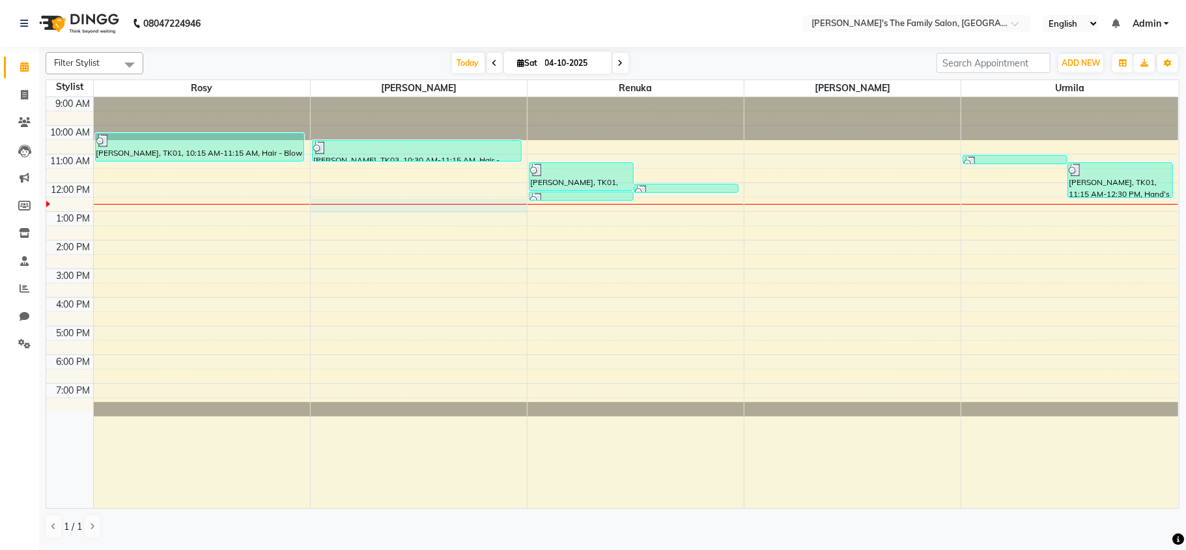
click at [451, 208] on div "9:00 AM 10:00 AM 11:00 AM 12:00 PM 1:00 PM 2:00 PM 3:00 PM 4:00 PM 5:00 PM 6:00…" at bounding box center [612, 302] width 1132 height 411
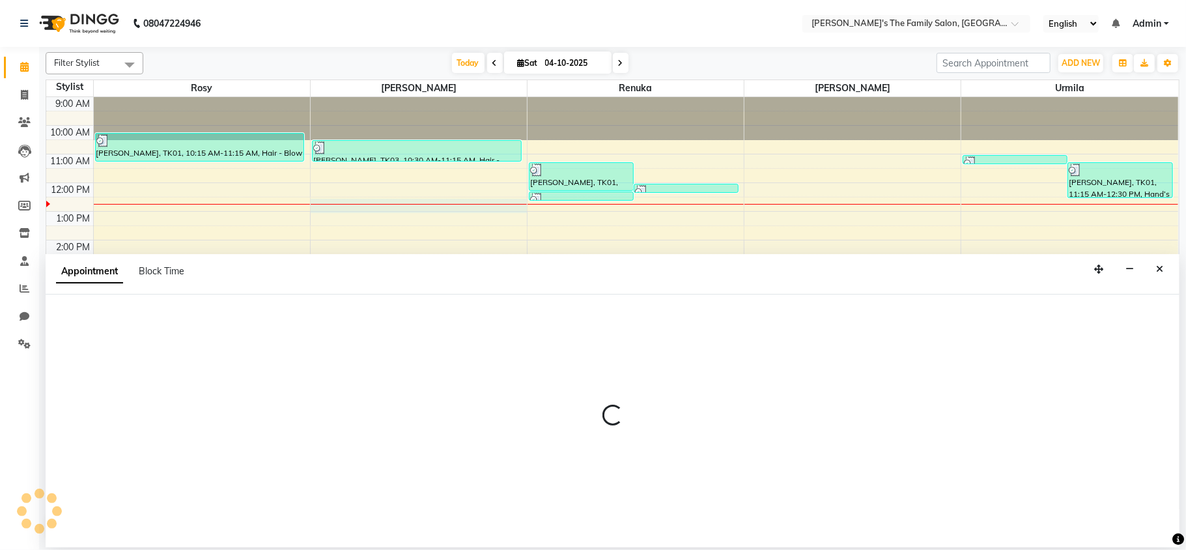
select select "50500"
select select "750"
select select "tentative"
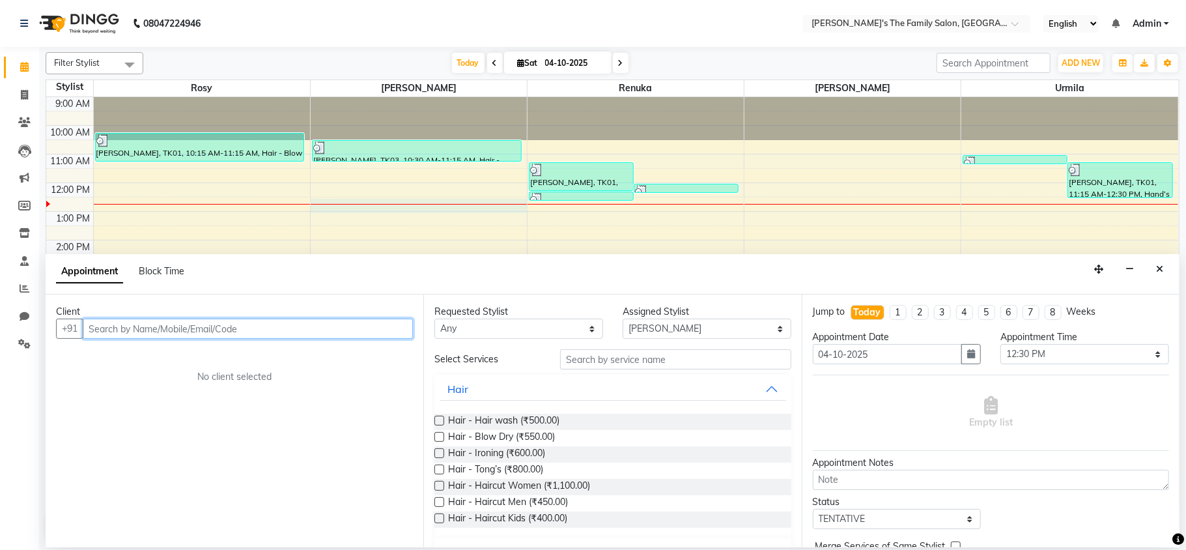
click at [125, 334] on input "text" at bounding box center [248, 329] width 330 height 20
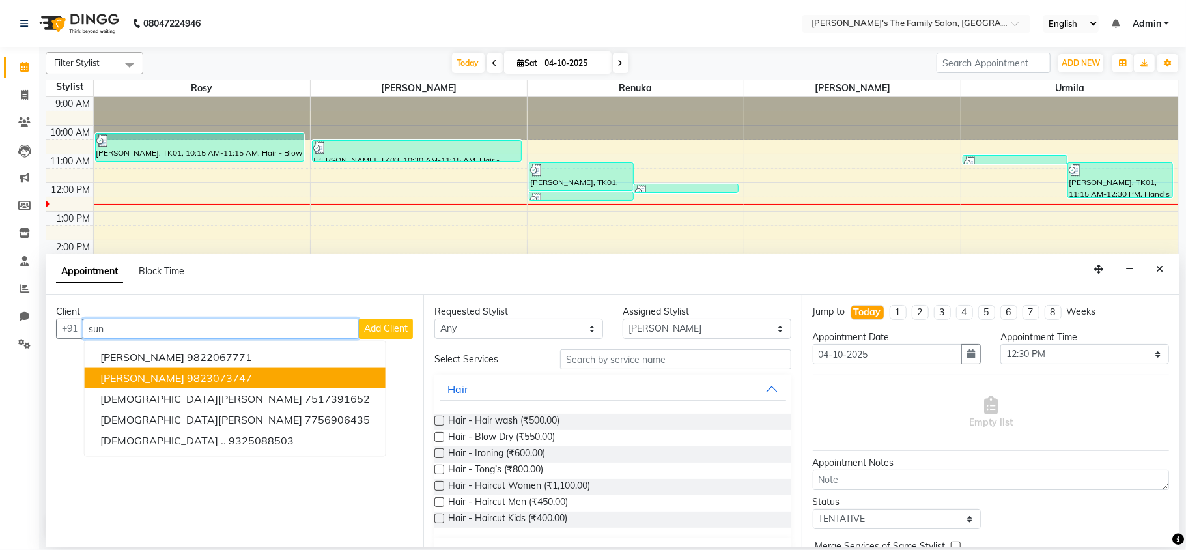
click at [139, 378] on span "[PERSON_NAME]" at bounding box center [142, 377] width 84 height 13
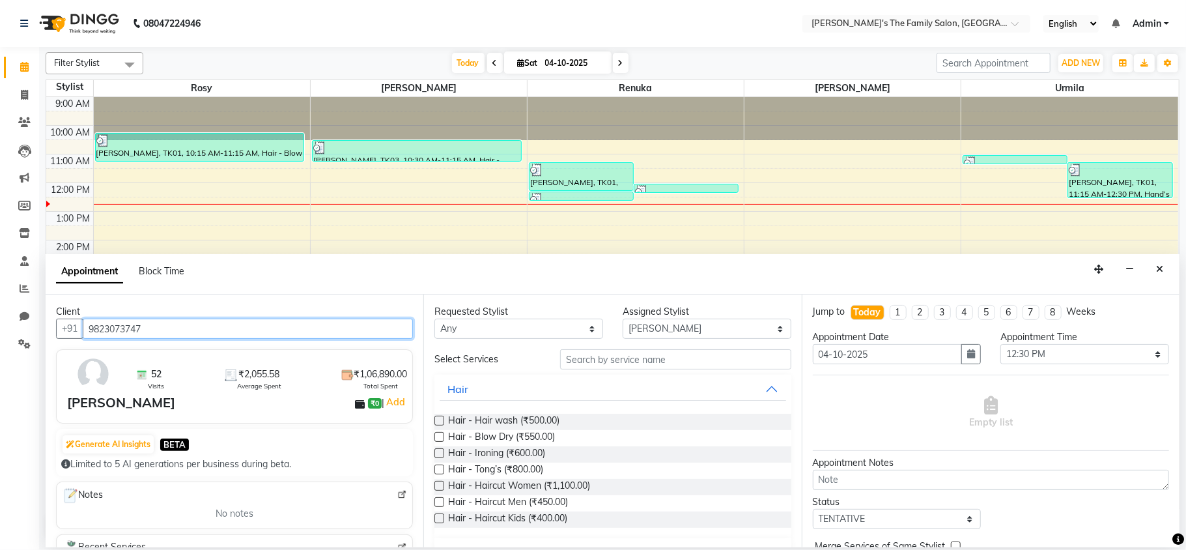
type input "9823073747"
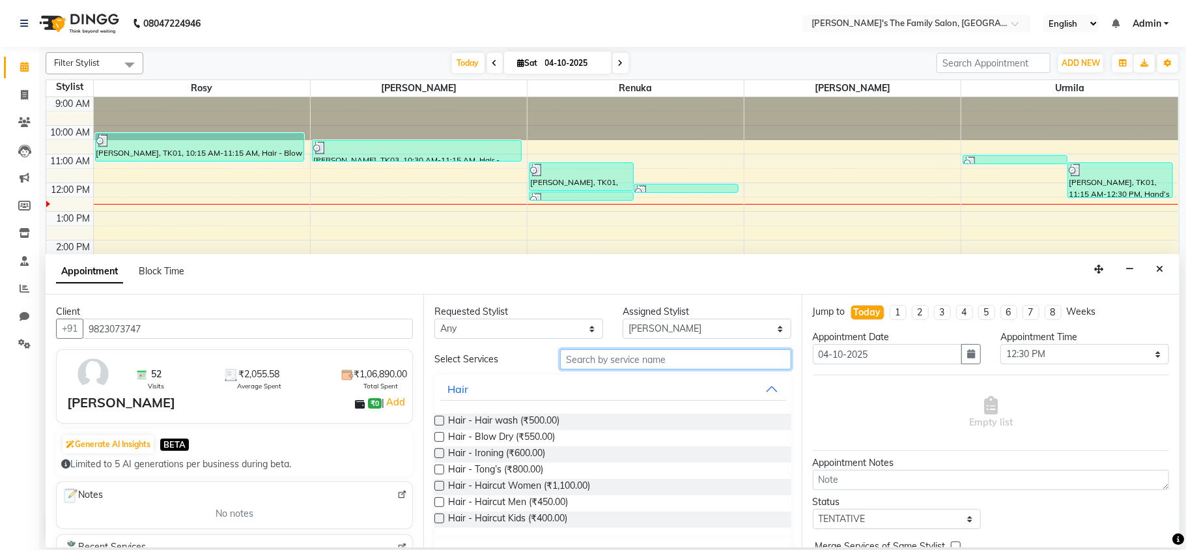
click at [578, 363] on input "text" at bounding box center [675, 359] width 231 height 20
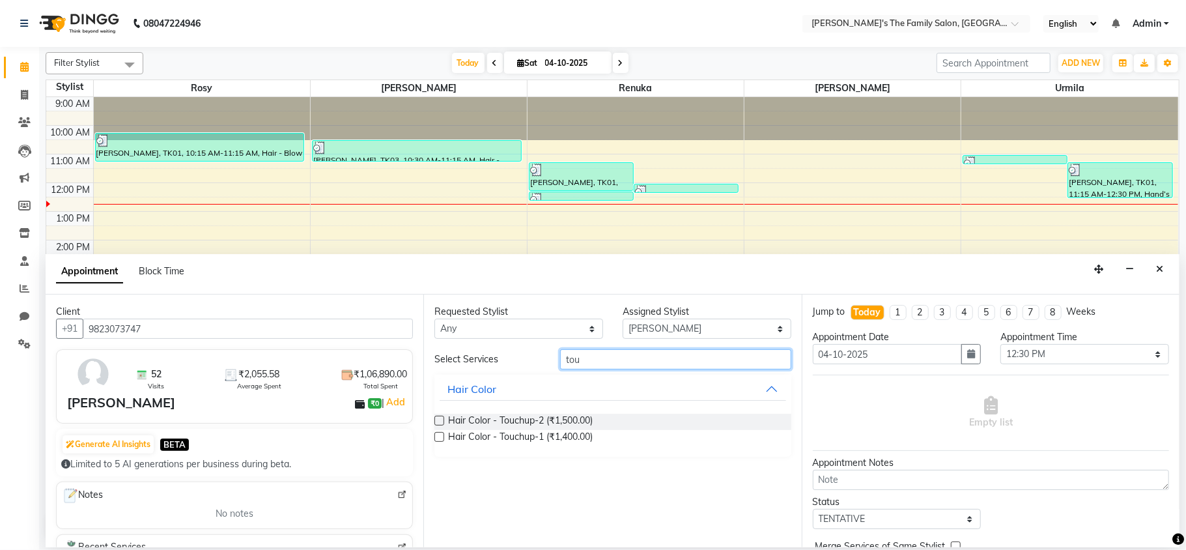
type input "tou"
click at [441, 438] on label at bounding box center [440, 437] width 10 height 10
click at [441, 438] on input "checkbox" at bounding box center [439, 438] width 8 height 8
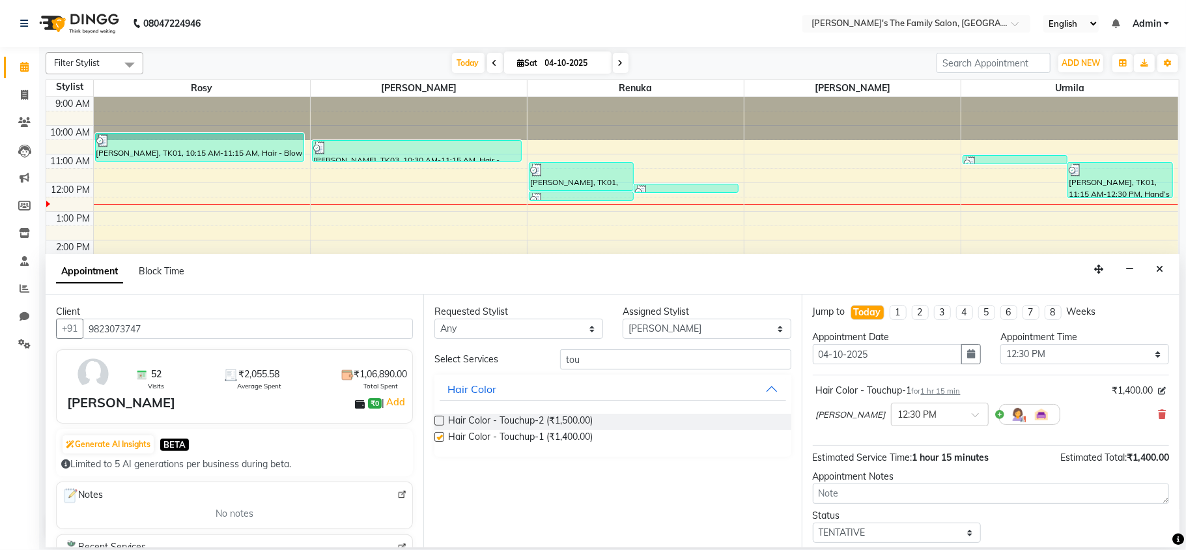
checkbox input "false"
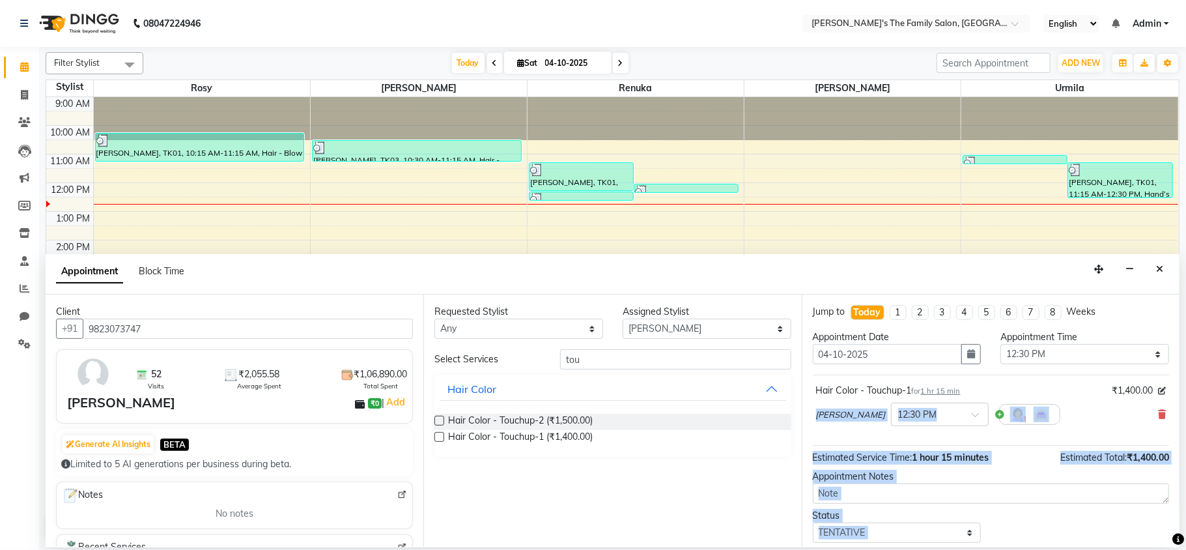
drag, startPoint x: 1165, startPoint y: 386, endPoint x: 1179, endPoint y: 552, distance: 167.3
click at [1173, 549] on html "08047224946 Select Location × [PERSON_NAME]'s The Family Salon, Koregaon Park E…" at bounding box center [593, 275] width 1186 height 550
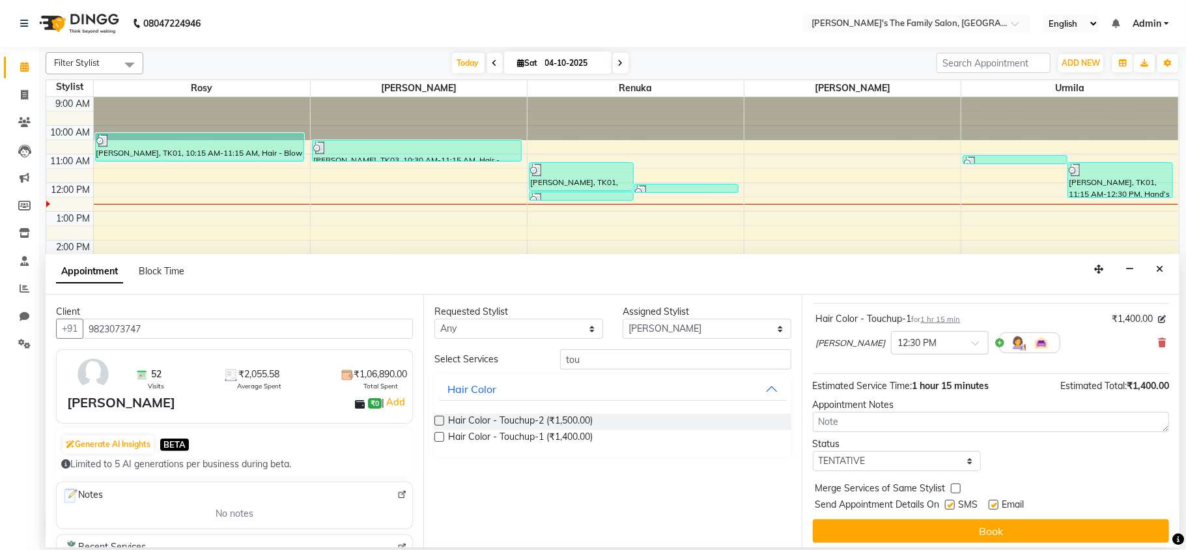
click at [952, 507] on label at bounding box center [950, 505] width 10 height 10
click at [952, 507] on input "checkbox" at bounding box center [949, 506] width 8 height 8
checkbox input "false"
click at [993, 503] on label at bounding box center [994, 505] width 10 height 10
click at [993, 503] on input "checkbox" at bounding box center [993, 506] width 8 height 8
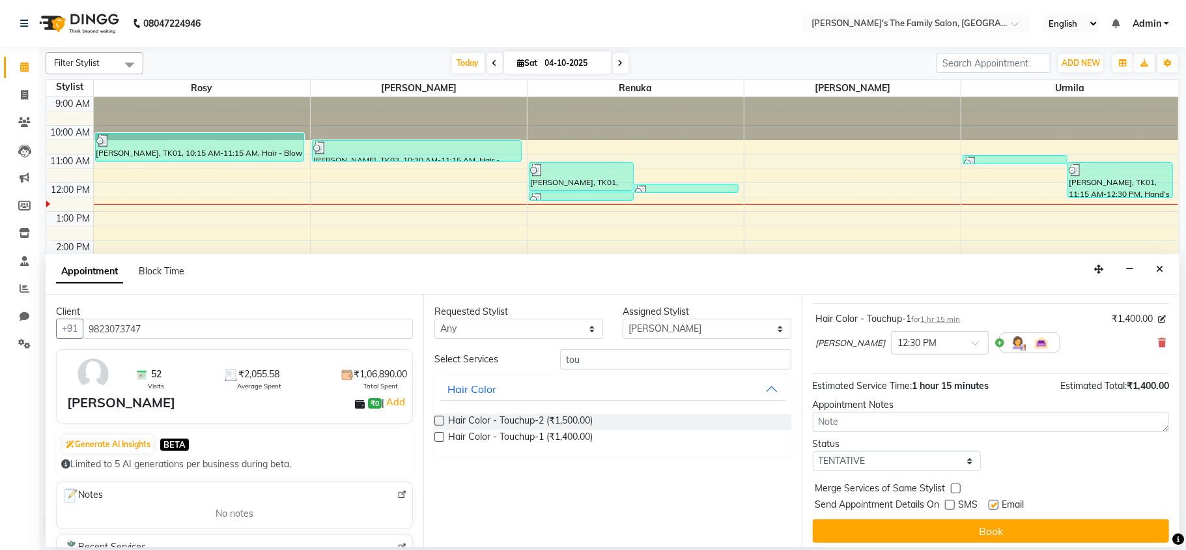
checkbox input "false"
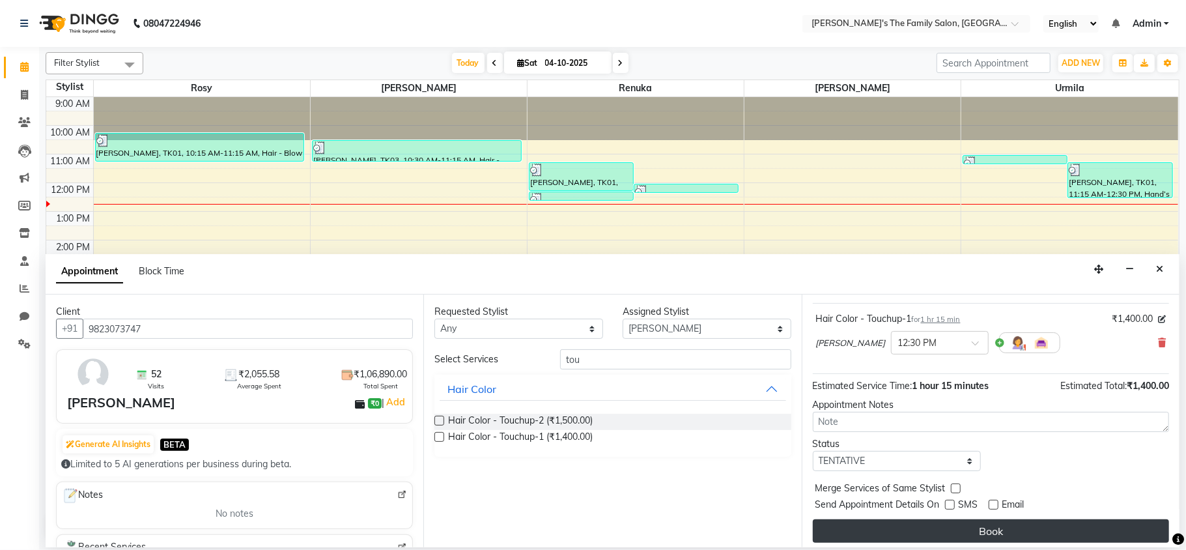
click at [988, 527] on button "Book" at bounding box center [991, 530] width 356 height 23
